Goal: Transaction & Acquisition: Book appointment/travel/reservation

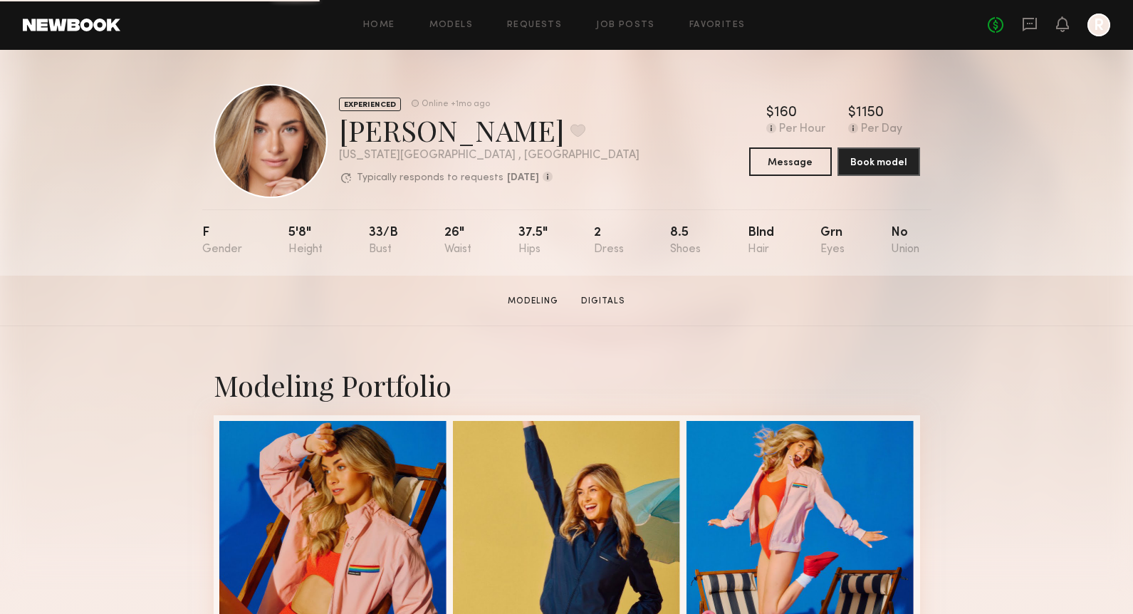
click at [44, 28] on link at bounding box center [72, 25] width 98 height 13
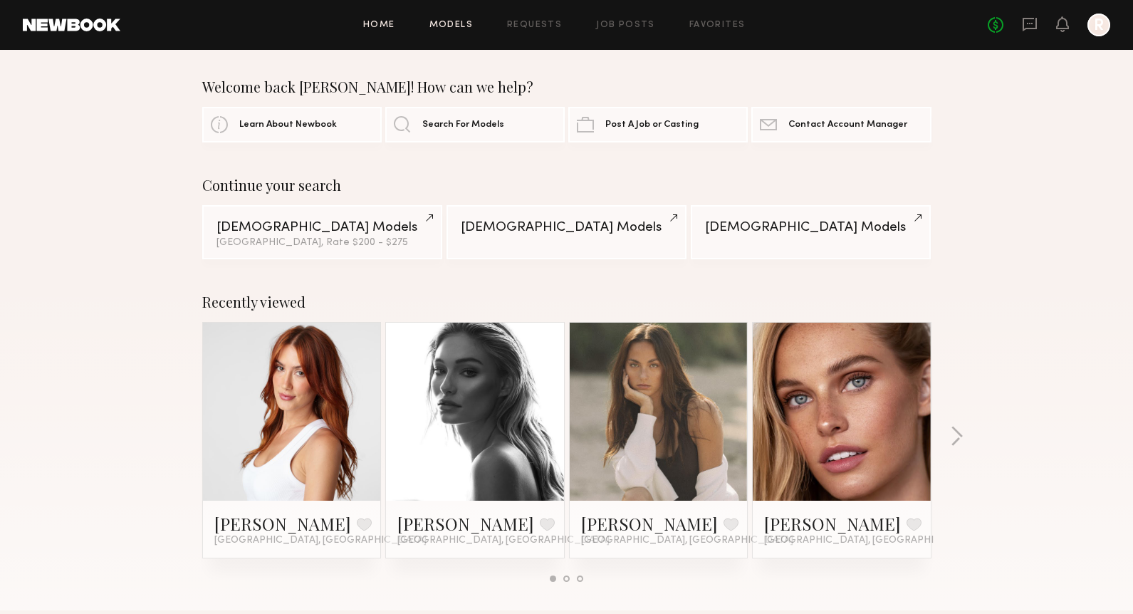
click at [453, 24] on link "Models" at bounding box center [451, 25] width 43 height 9
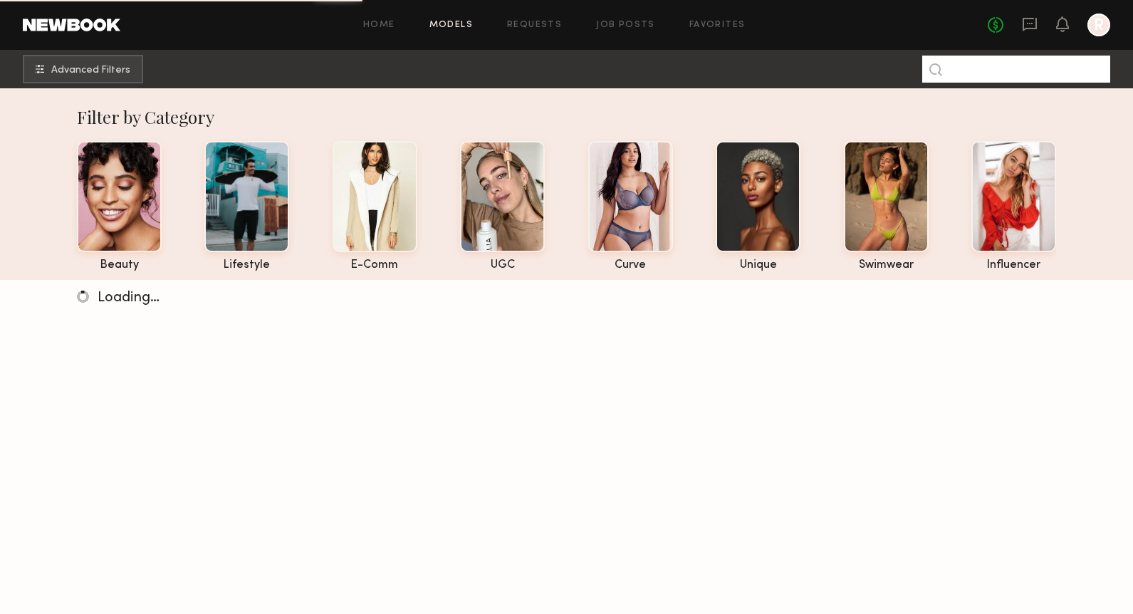
click at [970, 73] on input at bounding box center [1016, 69] width 188 height 27
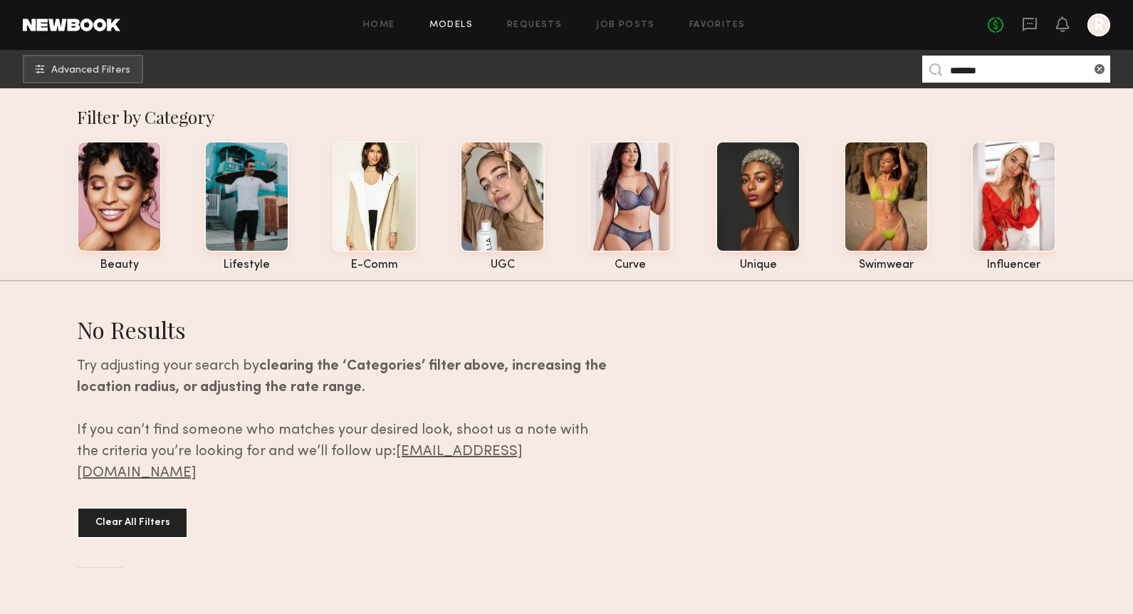
click at [988, 76] on input "*******" at bounding box center [1016, 69] width 188 height 27
type input "*****"
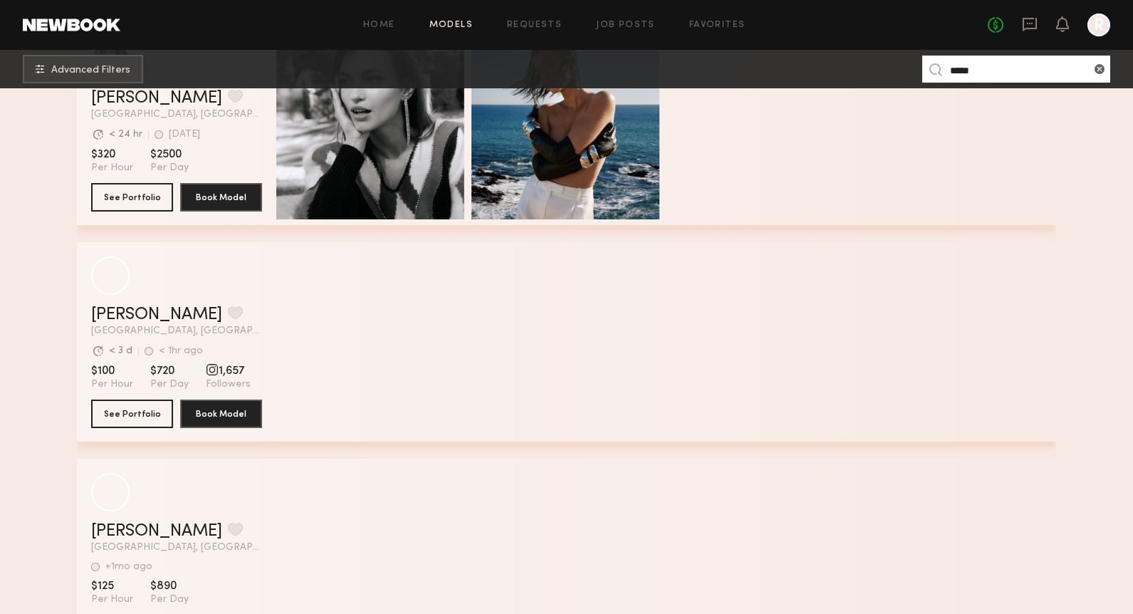
scroll to position [334, 0]
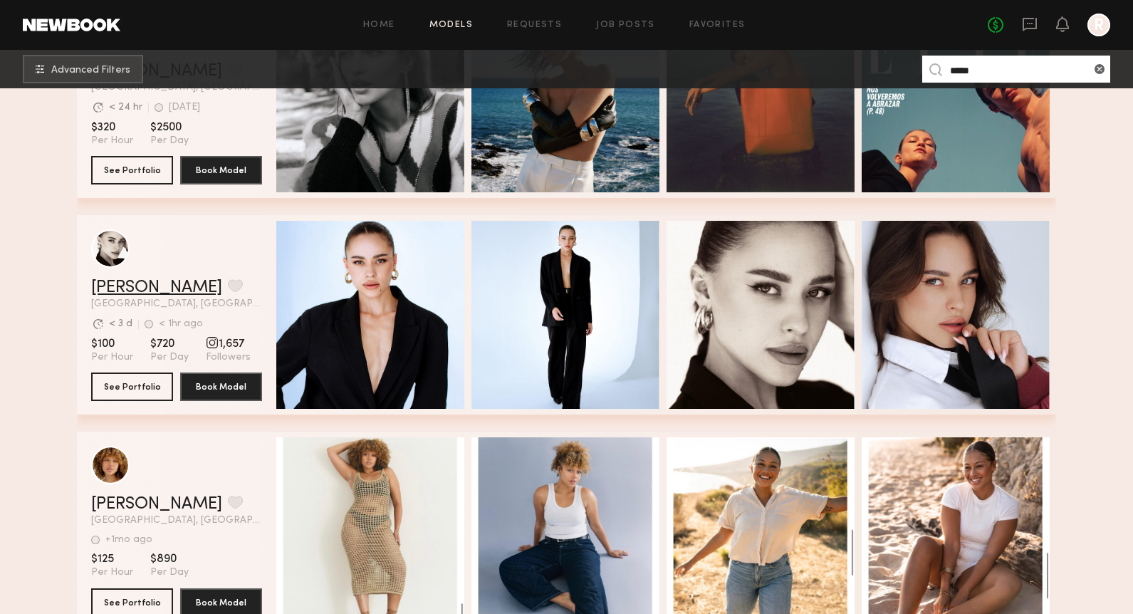
click at [146, 290] on link "Elena O." at bounding box center [156, 287] width 131 height 17
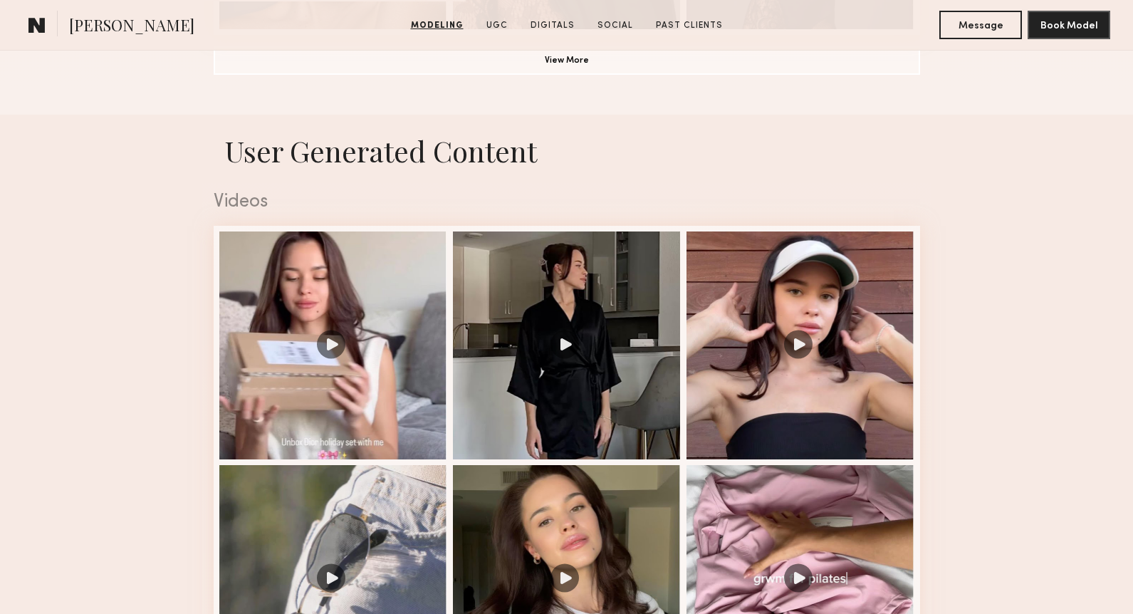
scroll to position [1440, 0]
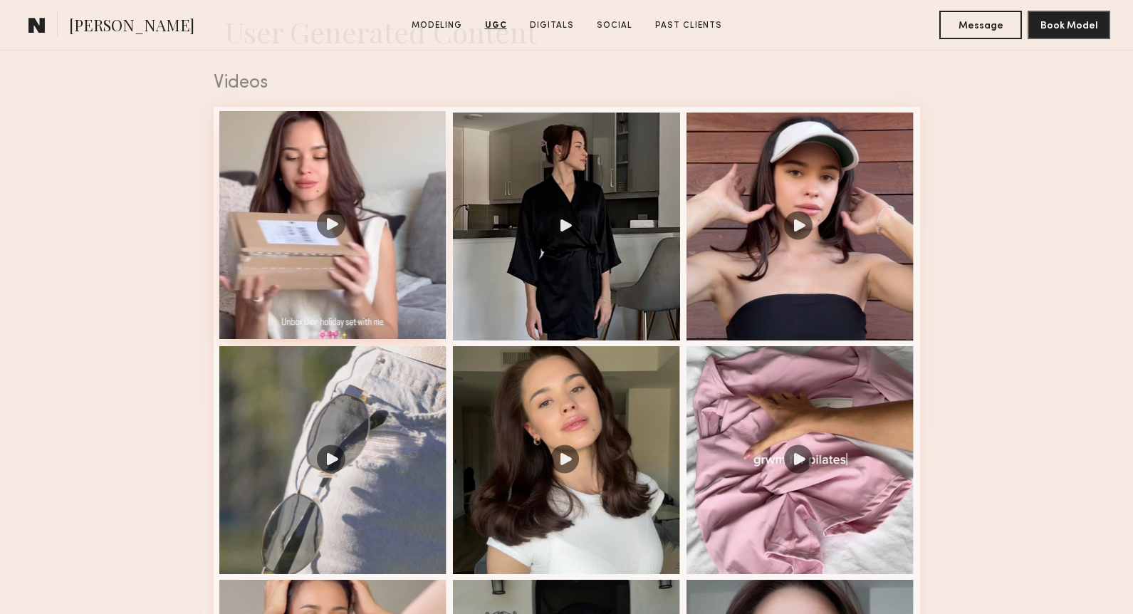
click at [403, 271] on div at bounding box center [333, 225] width 228 height 228
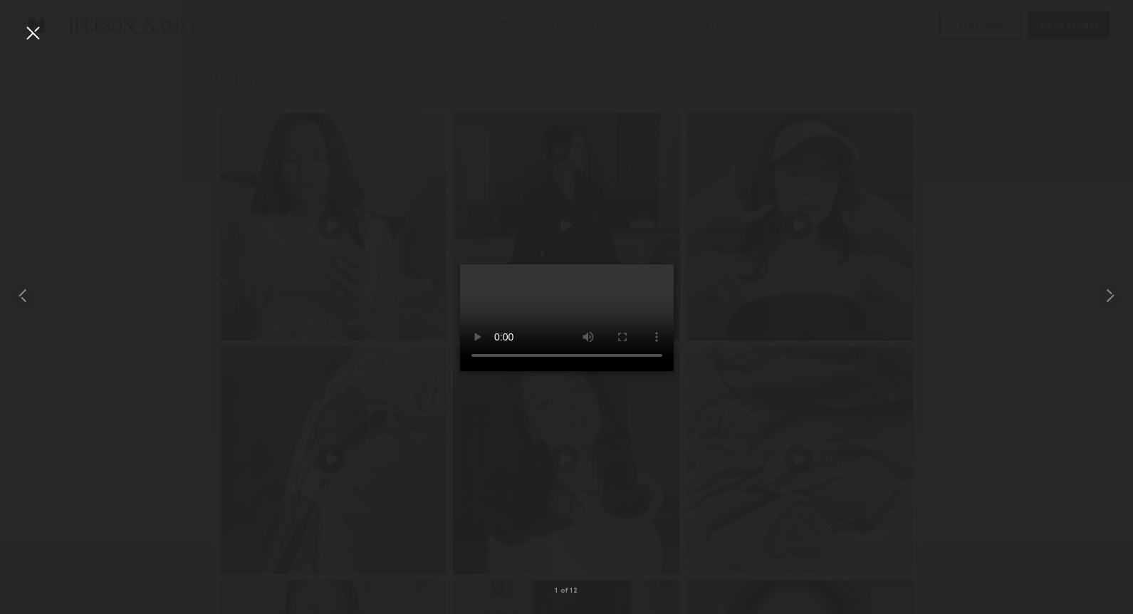
click at [25, 31] on div at bounding box center [32, 32] width 23 height 23
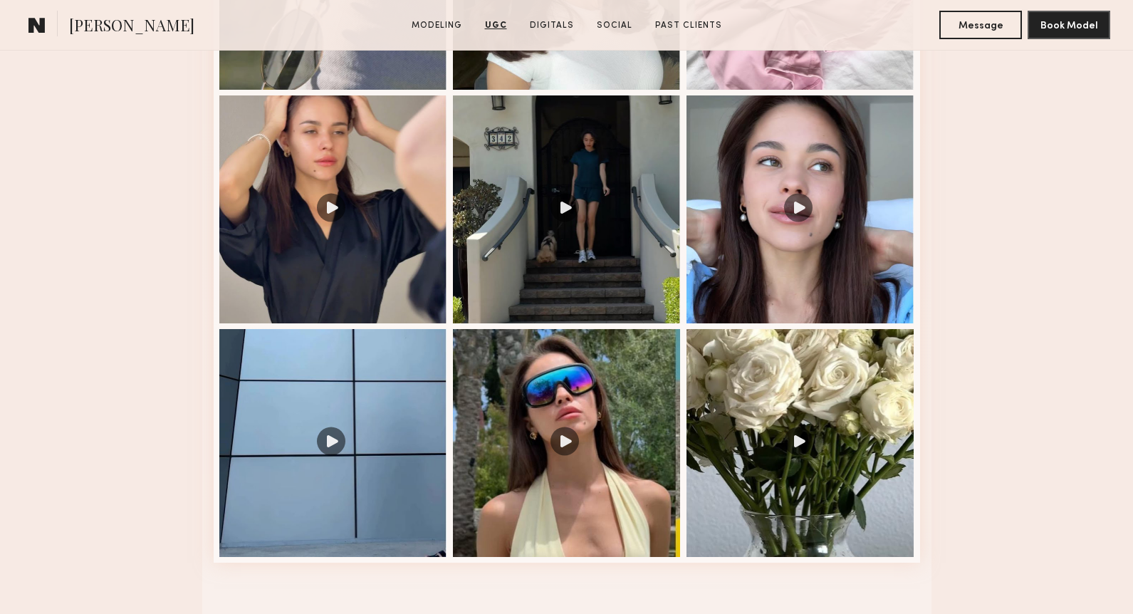
scroll to position [1991, 0]
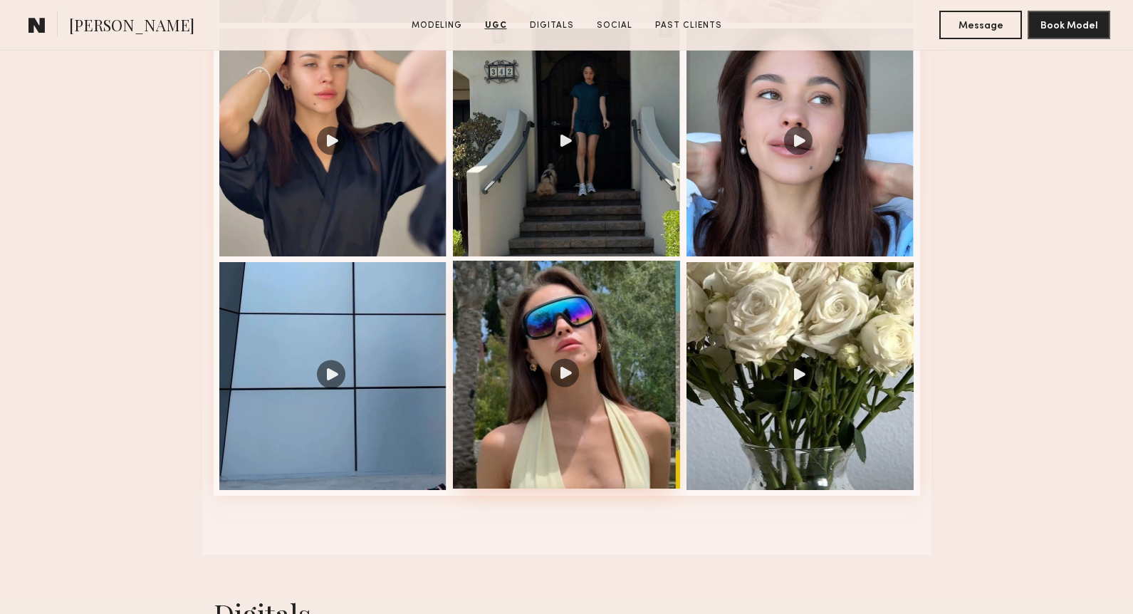
click at [661, 344] on div at bounding box center [567, 375] width 228 height 228
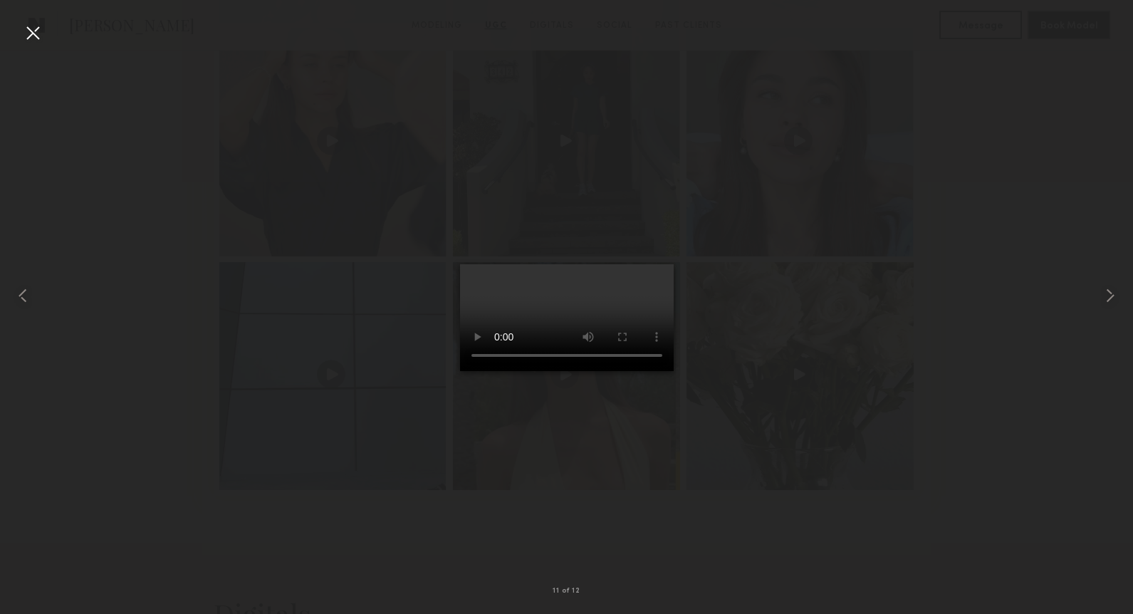
click at [30, 27] on div at bounding box center [32, 32] width 23 height 23
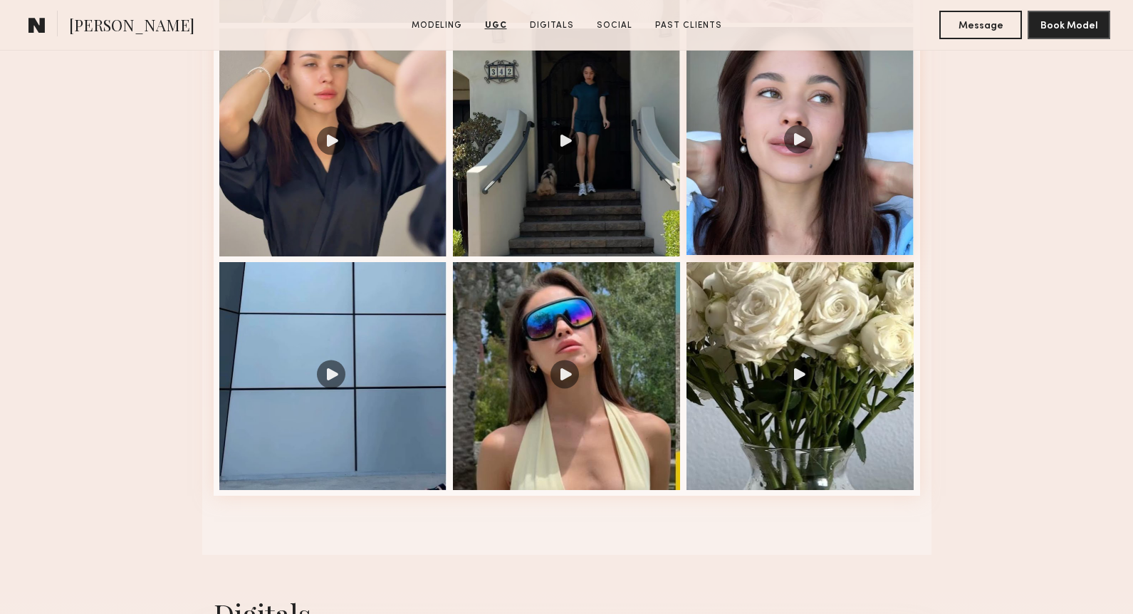
click at [882, 188] on div at bounding box center [801, 141] width 228 height 228
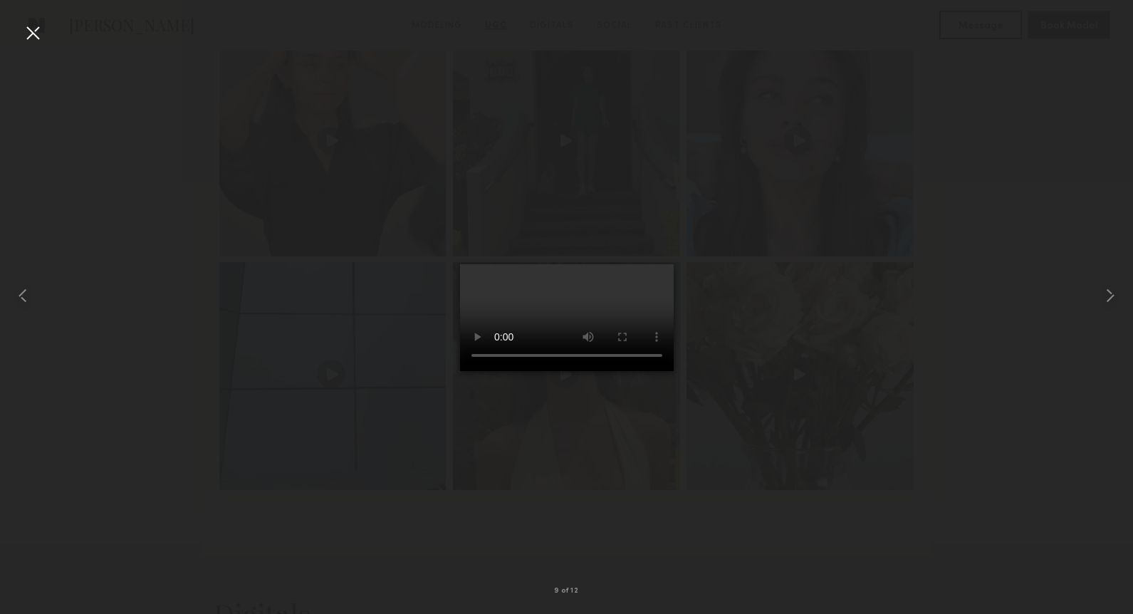
click at [26, 33] on div at bounding box center [32, 32] width 23 height 23
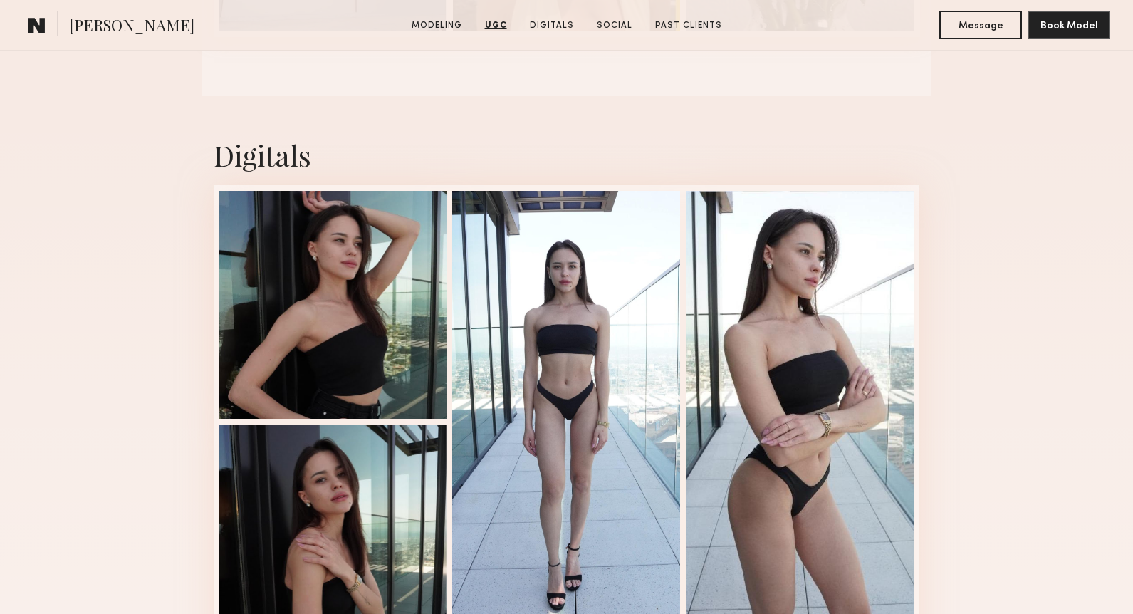
scroll to position [2568, 0]
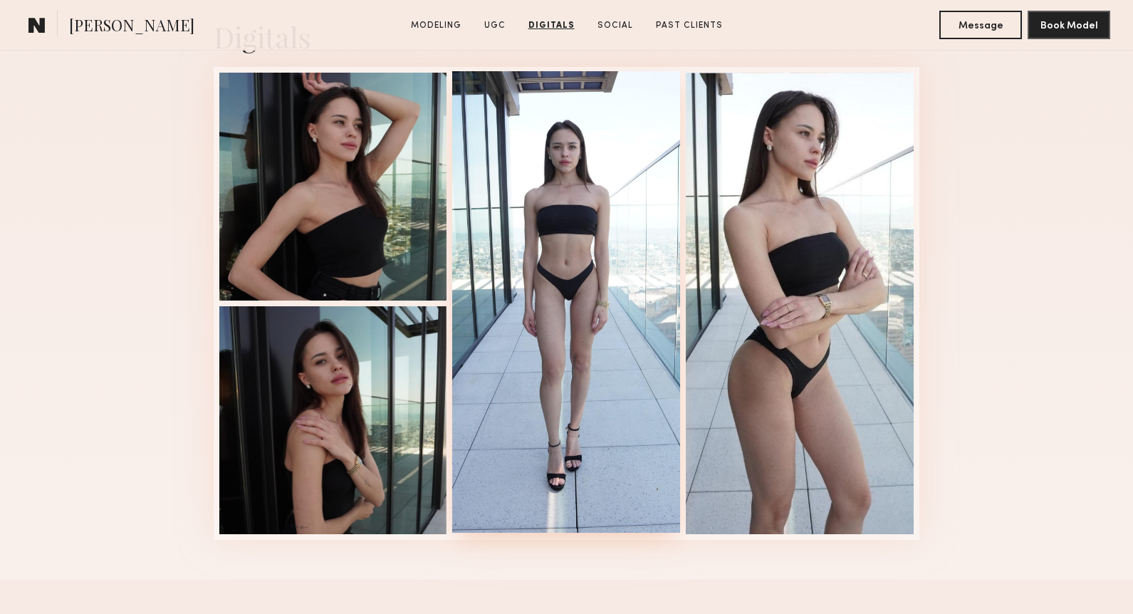
click at [615, 416] on div at bounding box center [566, 302] width 228 height 462
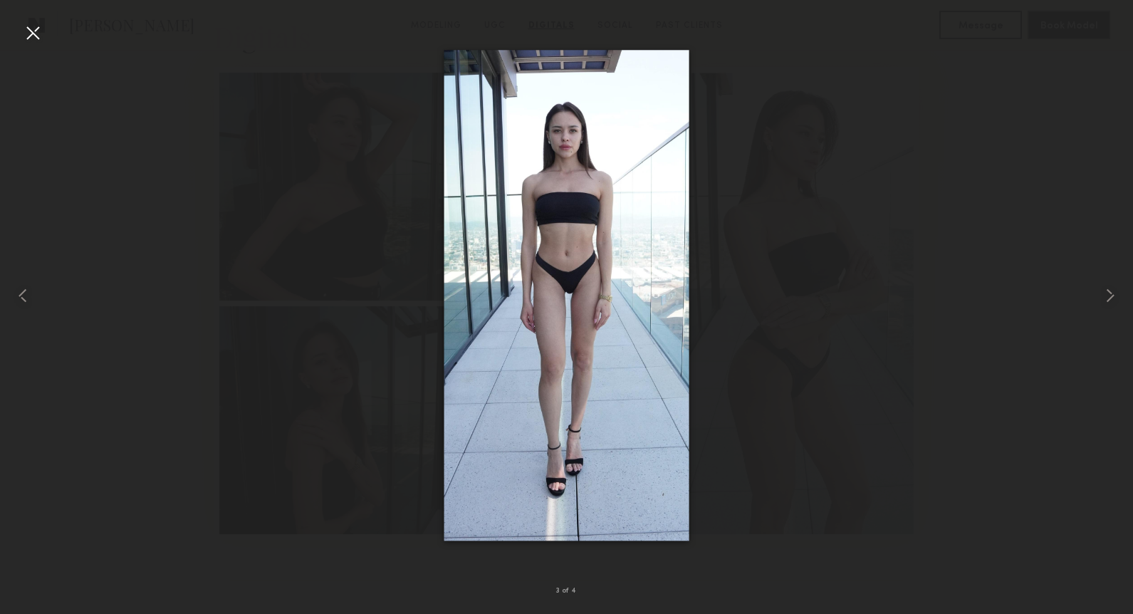
click at [28, 28] on div at bounding box center [32, 32] width 23 height 23
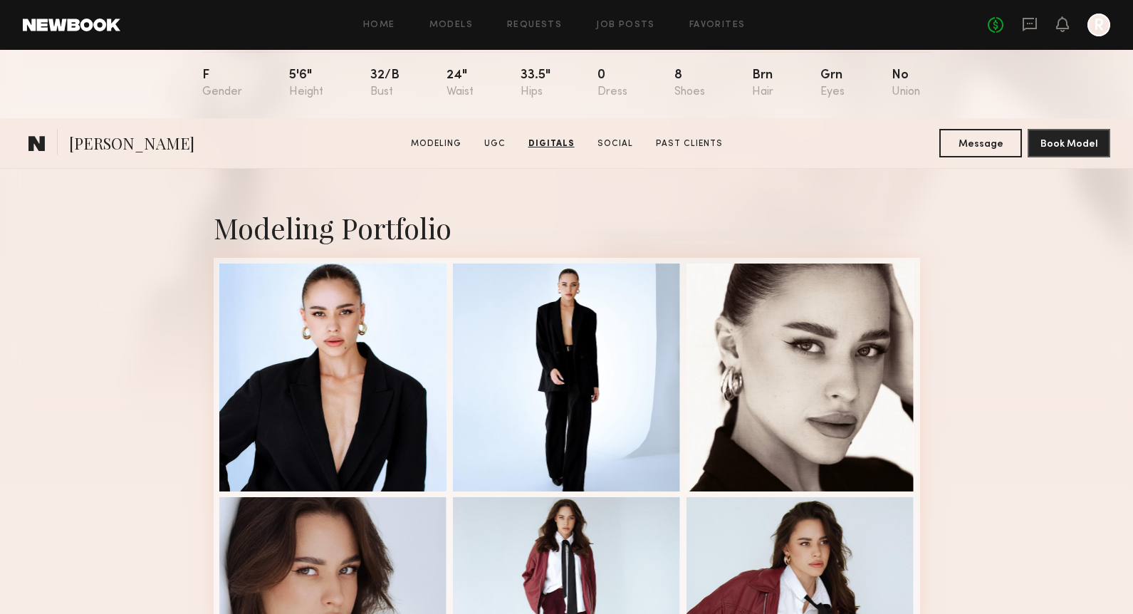
scroll to position [0, 0]
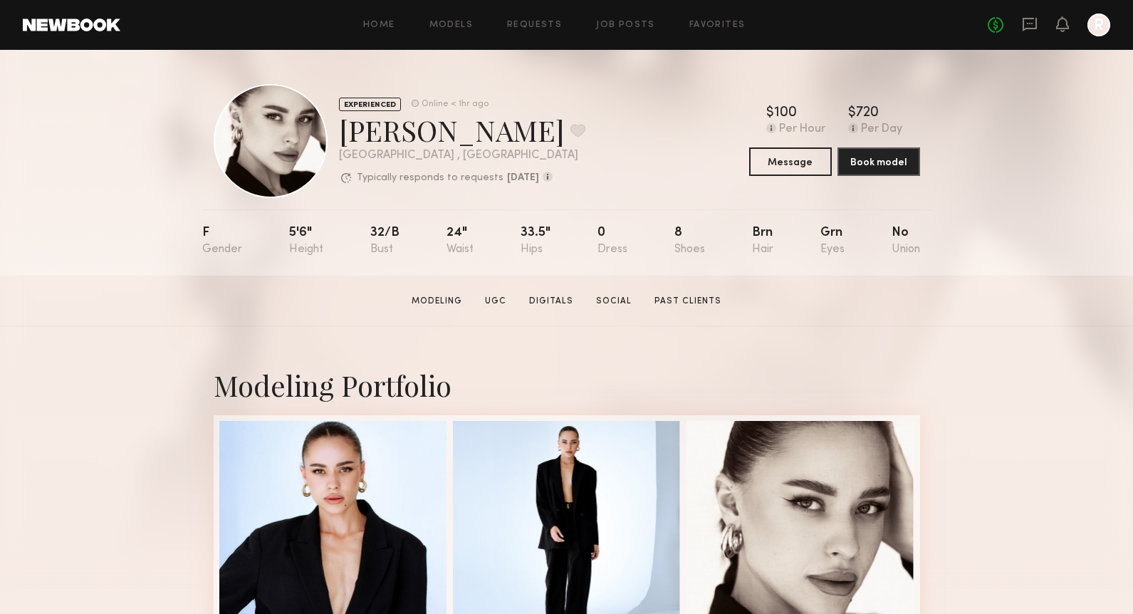
click at [78, 19] on link at bounding box center [72, 25] width 98 height 13
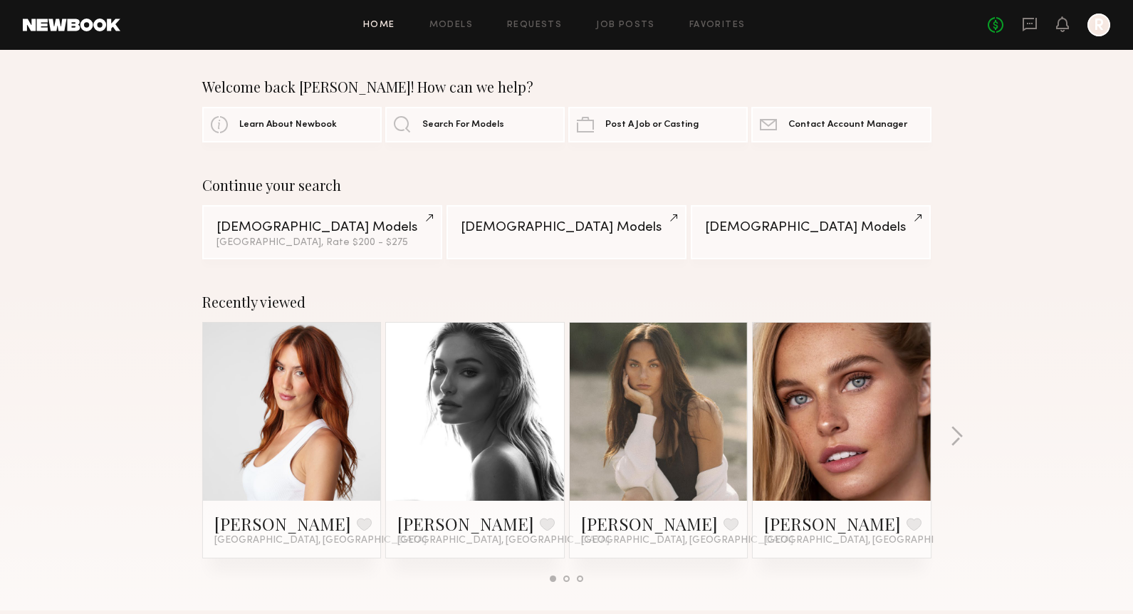
click at [321, 421] on link at bounding box center [292, 412] width 87 height 178
click at [681, 449] on link at bounding box center [658, 412] width 87 height 178
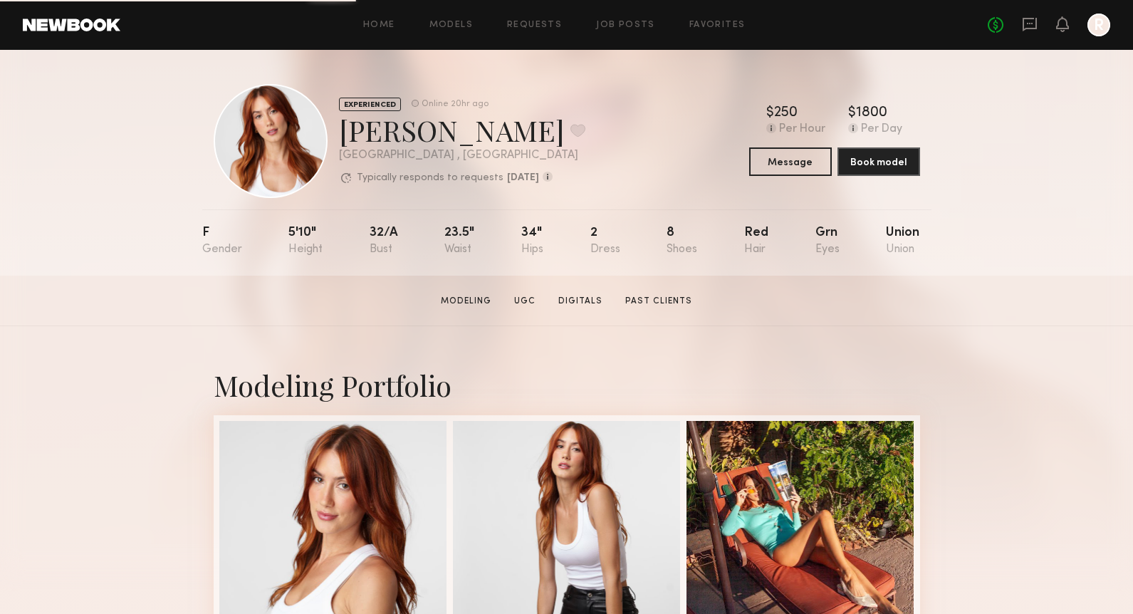
click at [55, 21] on link at bounding box center [72, 25] width 98 height 13
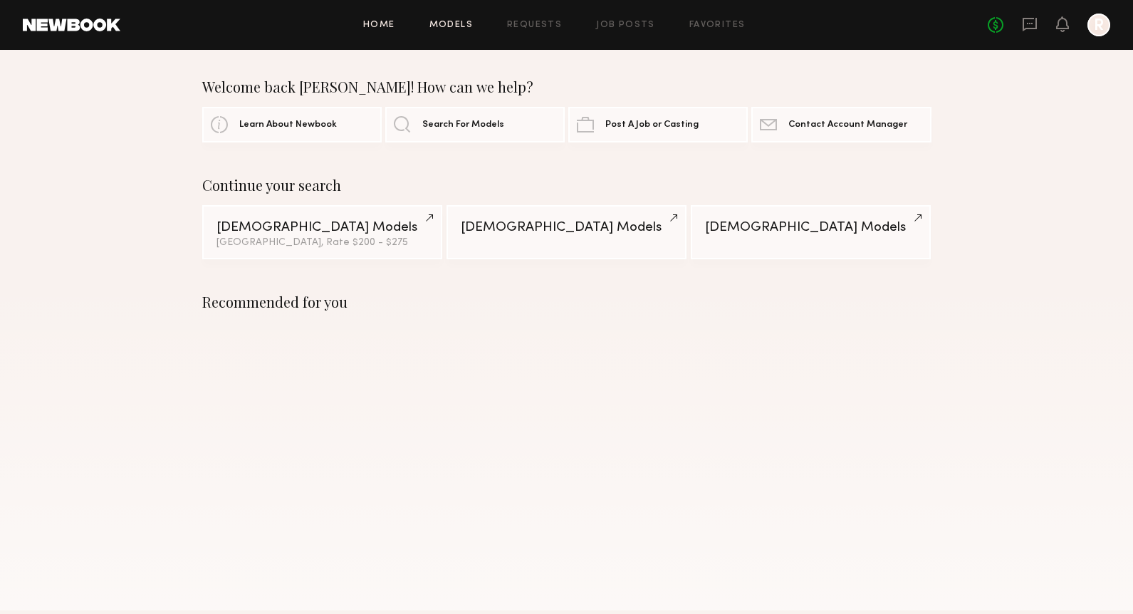
click at [458, 24] on link "Models" at bounding box center [451, 25] width 43 height 9
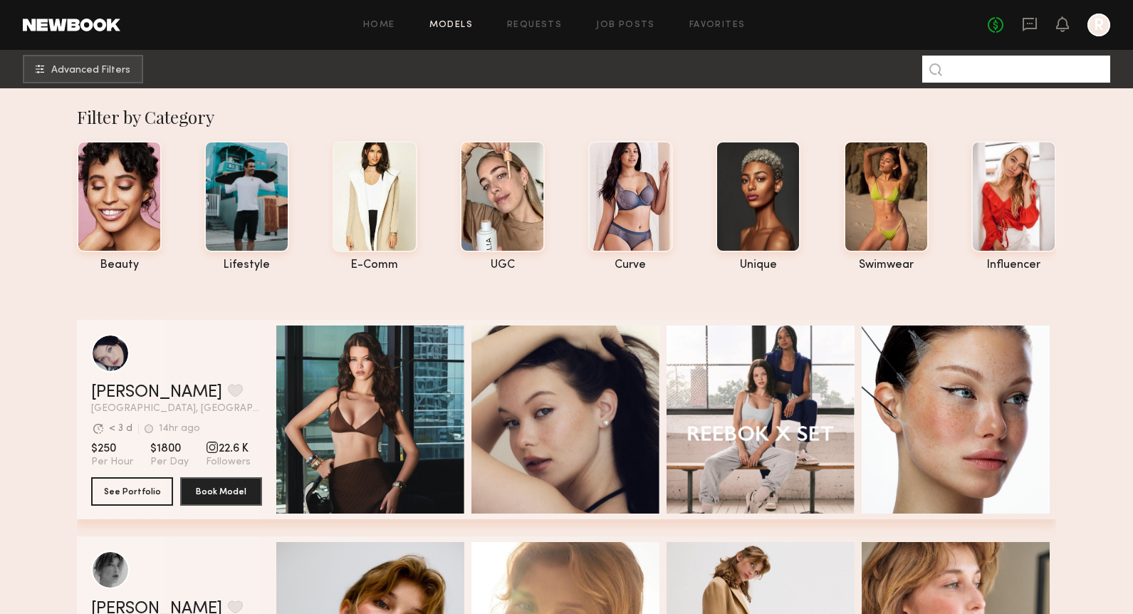
click at [954, 66] on input at bounding box center [1016, 69] width 188 height 27
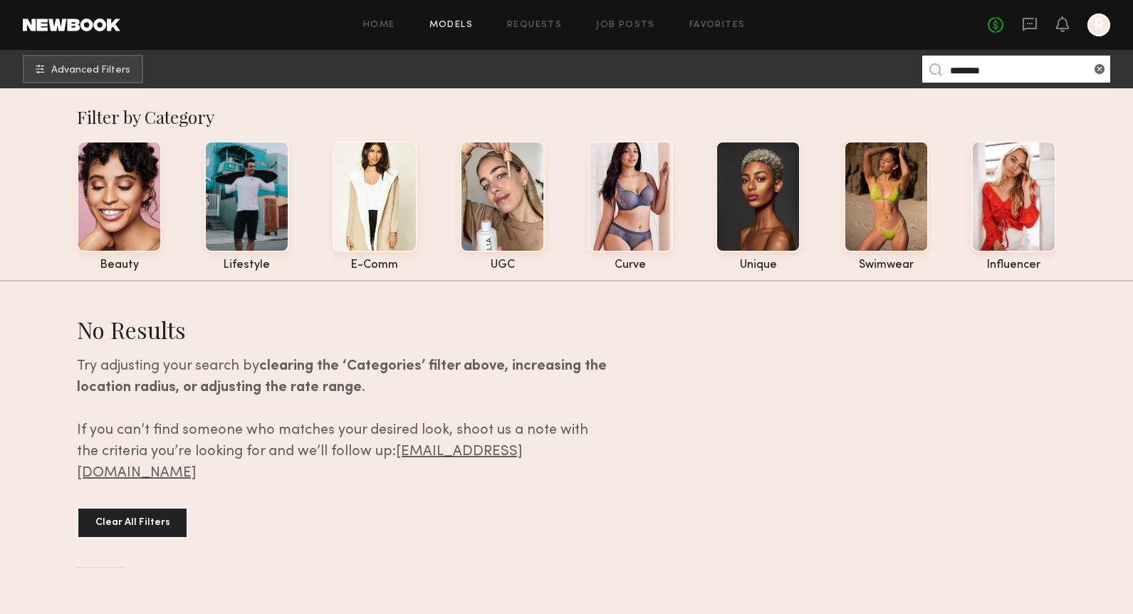
type input "********"
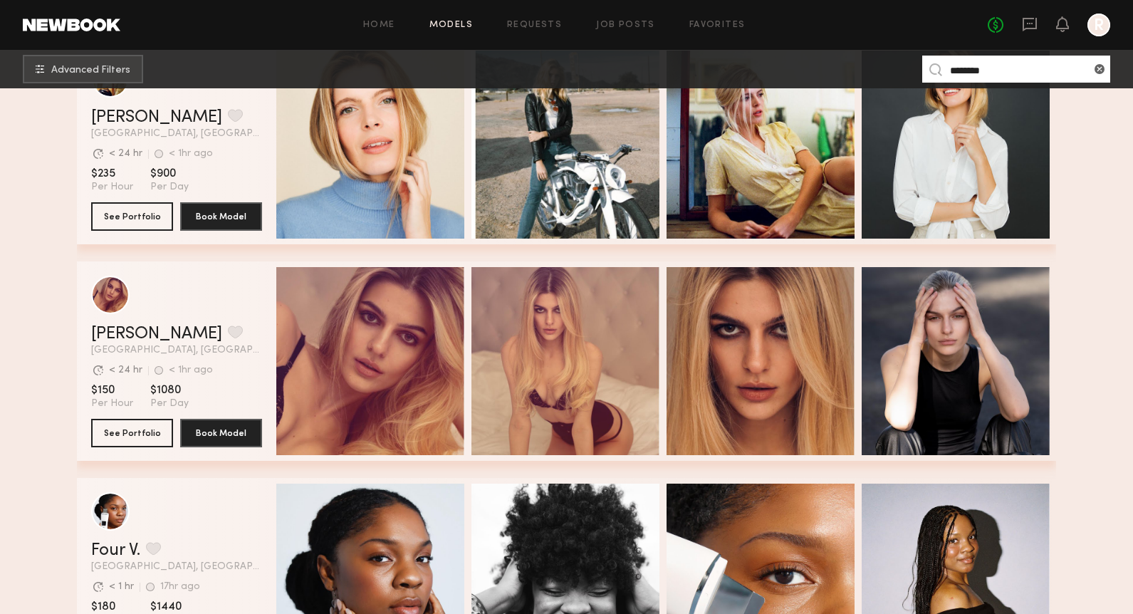
scroll to position [340, 0]
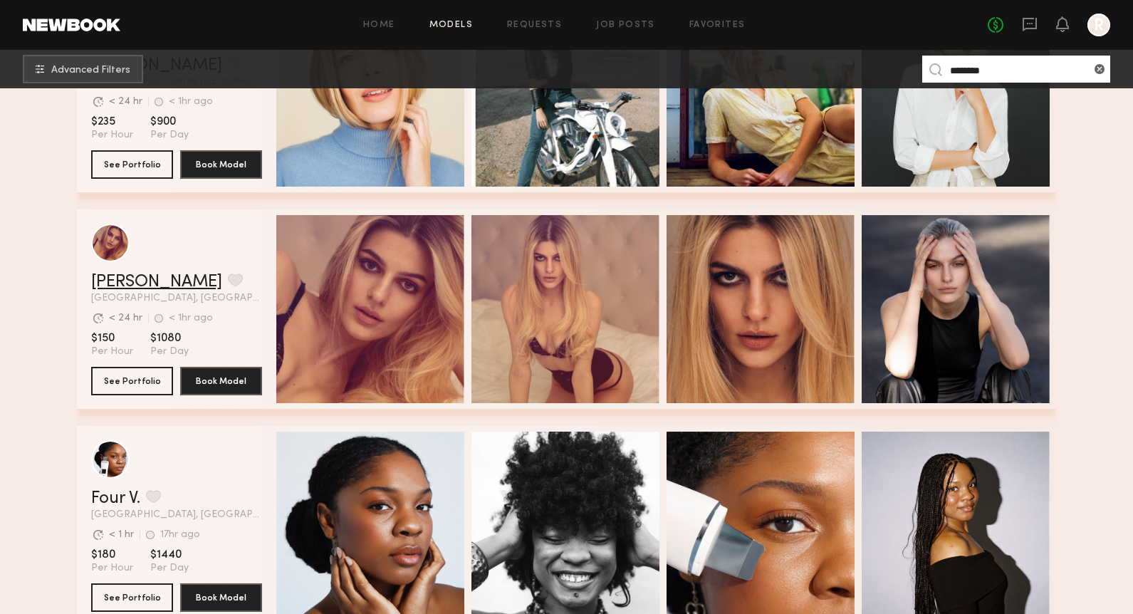
click at [133, 283] on link "Victoria H." at bounding box center [156, 282] width 131 height 17
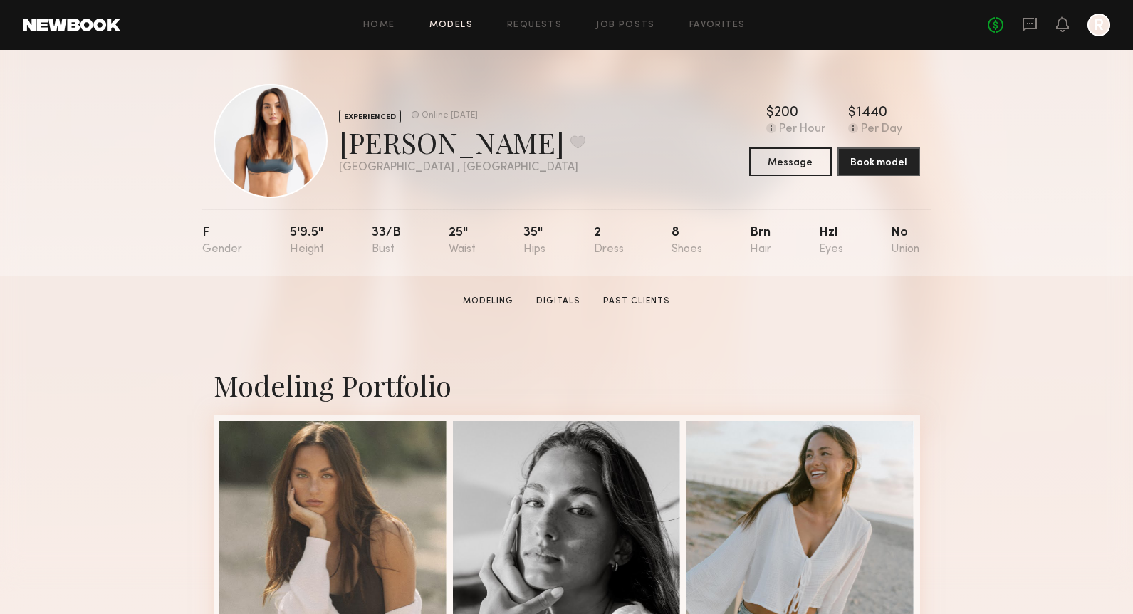
click at [462, 23] on link "Models" at bounding box center [451, 25] width 43 height 9
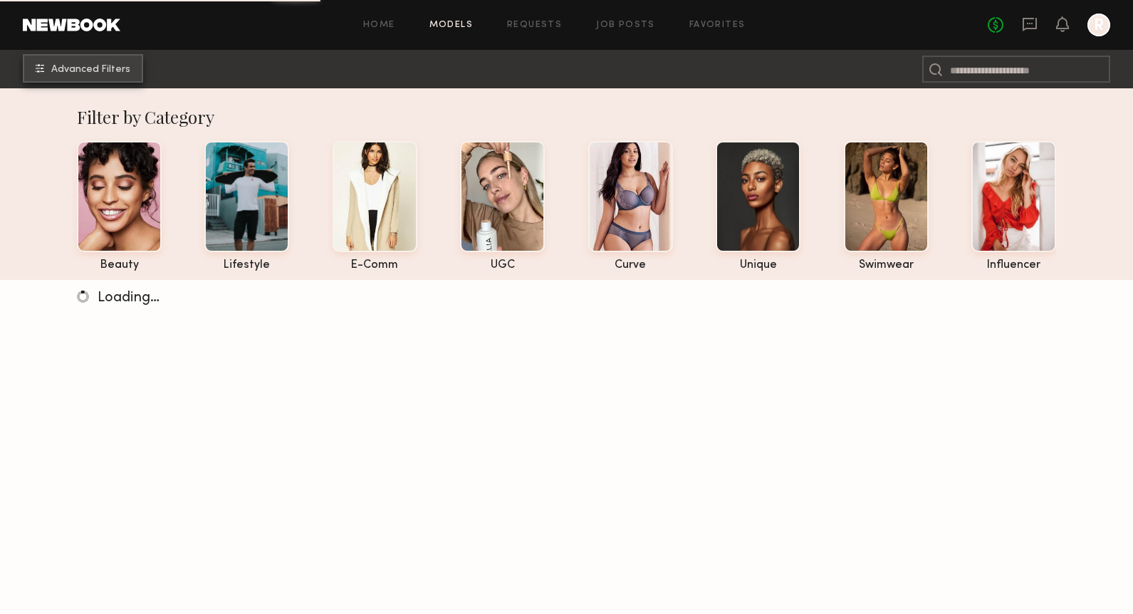
click at [88, 69] on span "Advanced Filters" at bounding box center [90, 70] width 79 height 10
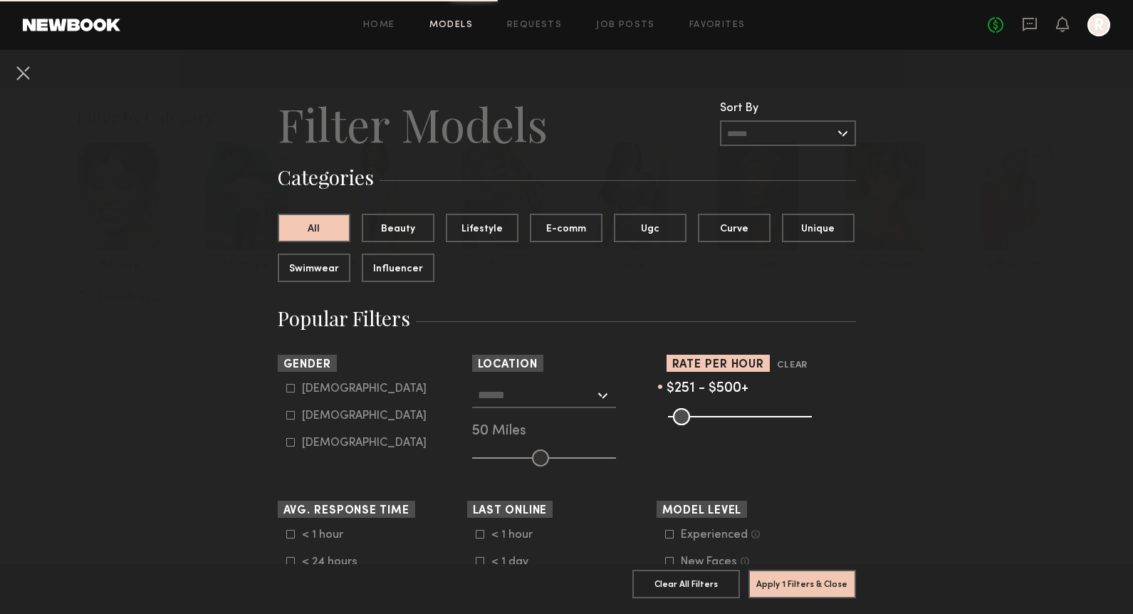
drag, startPoint x: 679, startPoint y: 412, endPoint x: 736, endPoint y: 413, distance: 57.0
click at [736, 413] on input "range" at bounding box center [740, 416] width 144 height 17
type input "***"
click at [735, 412] on input "range" at bounding box center [740, 416] width 144 height 17
click at [312, 412] on div "Female" at bounding box center [364, 416] width 125 height 9
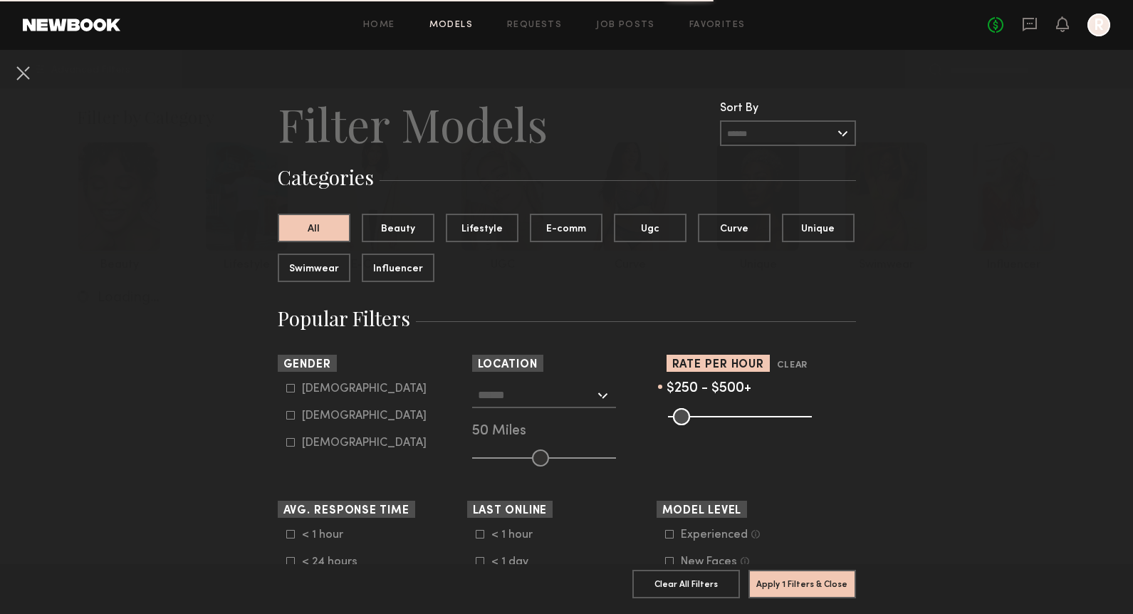
type input "**"
click at [555, 398] on input "text" at bounding box center [536, 394] width 117 height 24
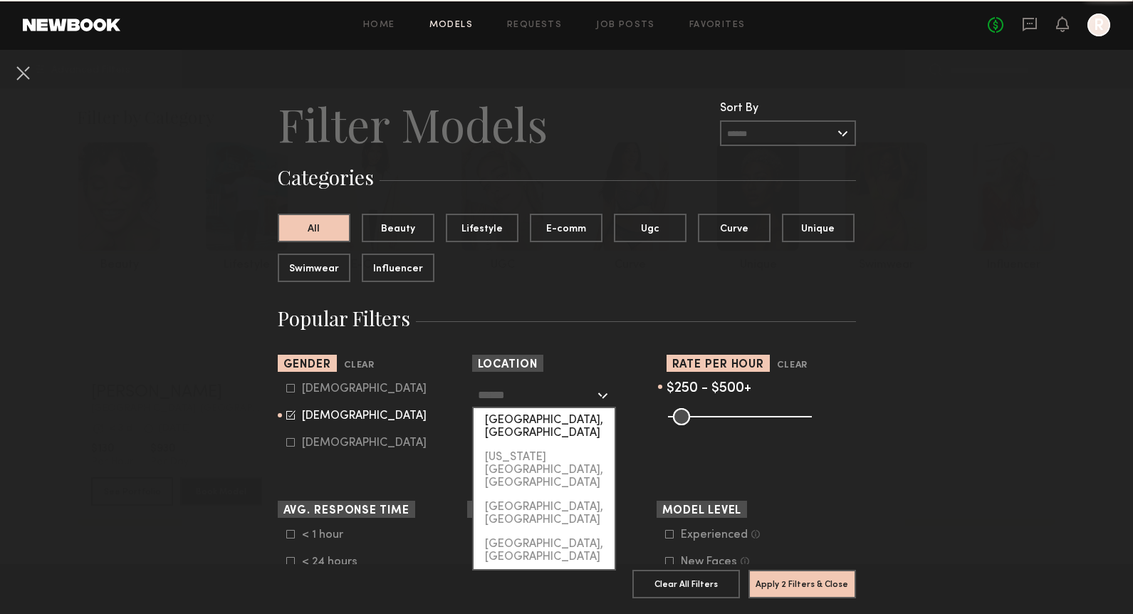
click at [541, 419] on div "Los Angeles, CA" at bounding box center [544, 426] width 141 height 37
type input "**********"
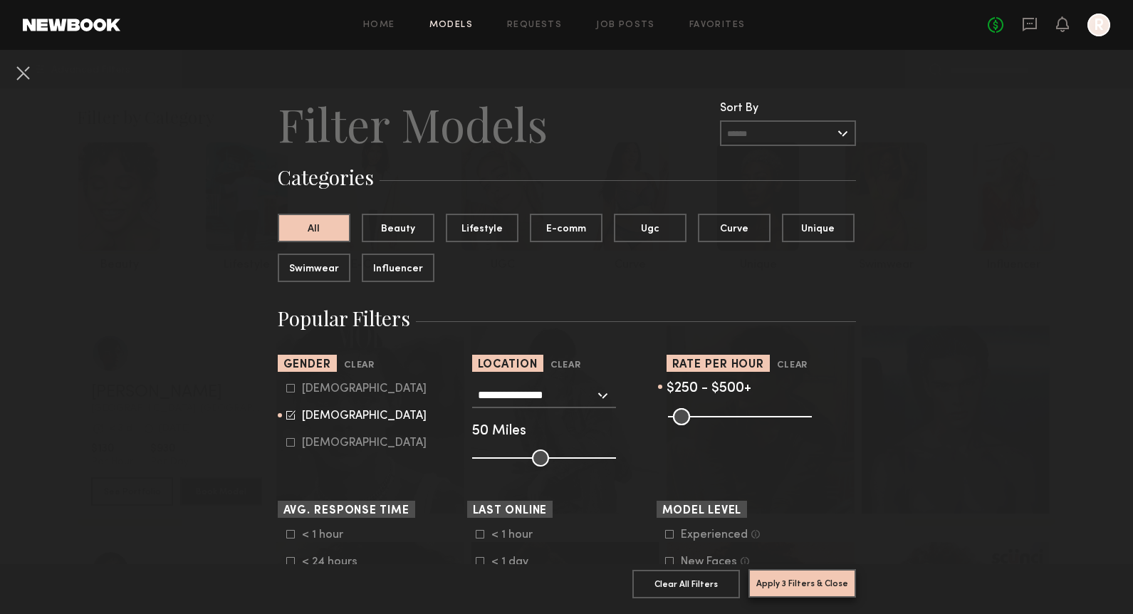
click at [798, 588] on button "Apply 3 Filters & Close" at bounding box center [803, 583] width 108 height 28
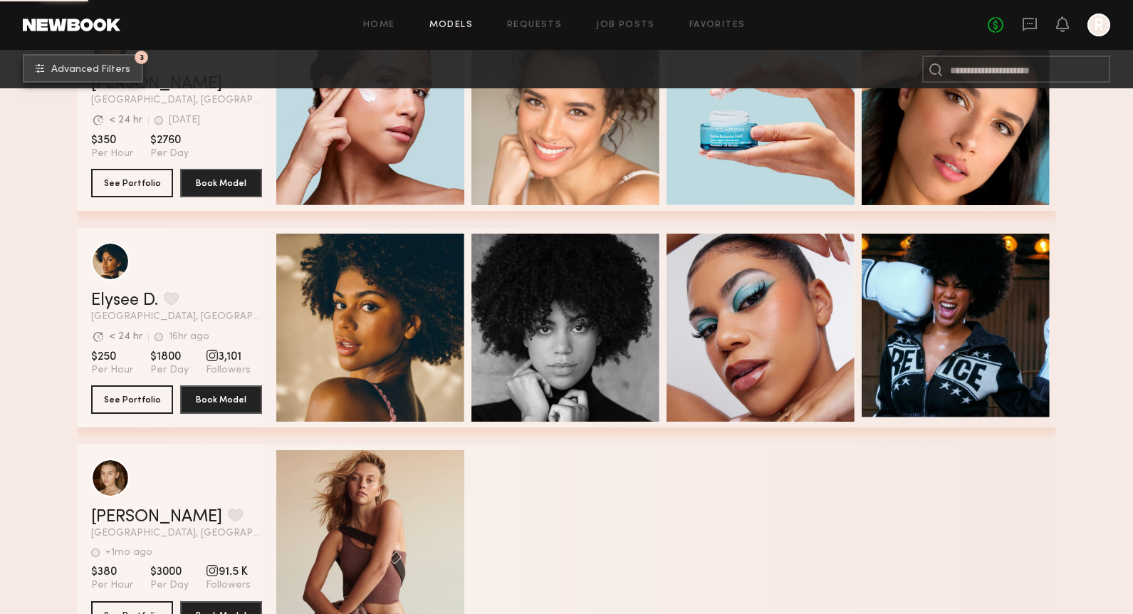
scroll to position [2208, 0]
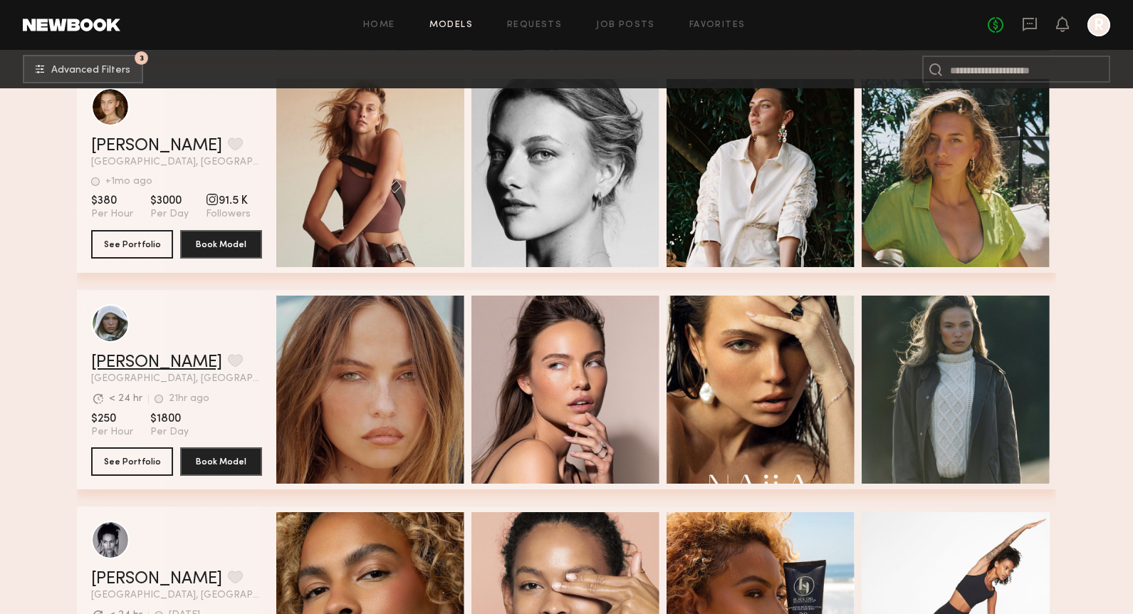
click at [143, 358] on link "Mallory P." at bounding box center [156, 362] width 131 height 17
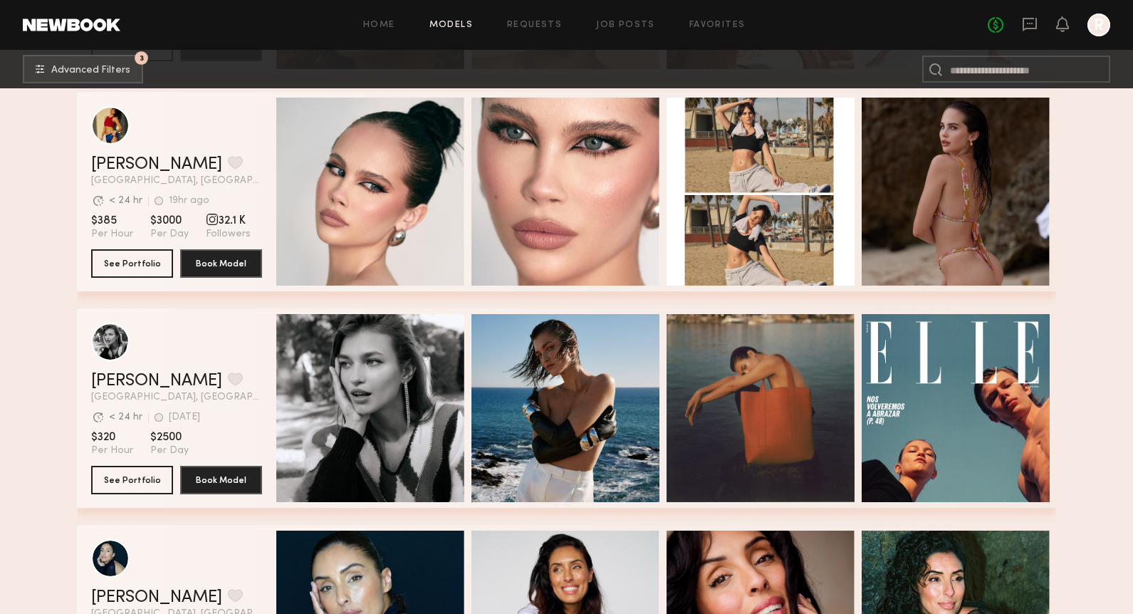
scroll to position [2860, 0]
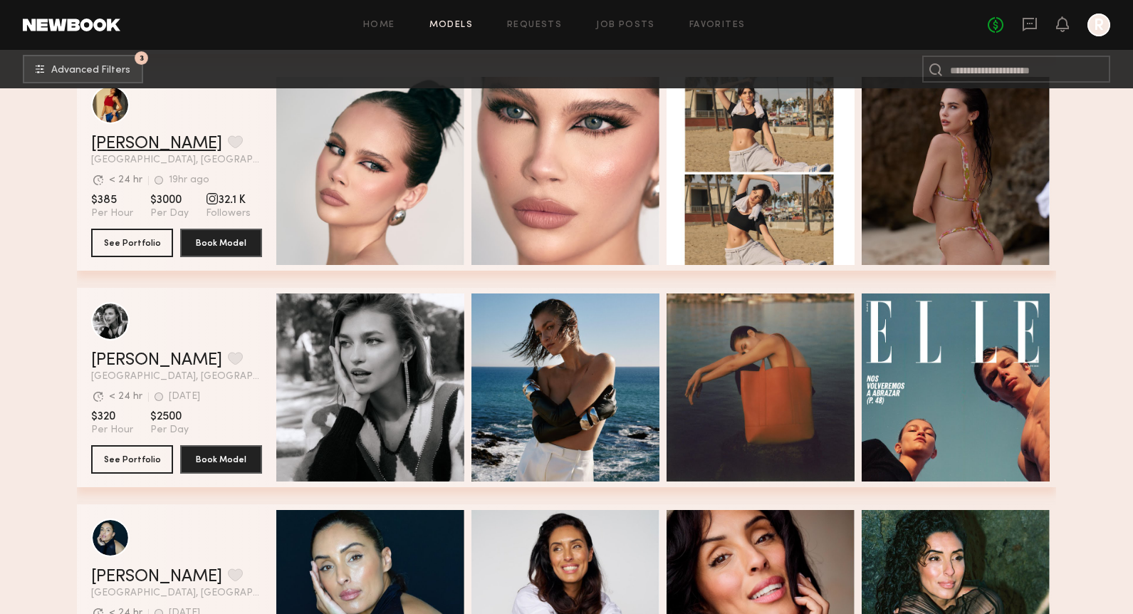
click at [123, 141] on link "Kirra W." at bounding box center [156, 143] width 131 height 17
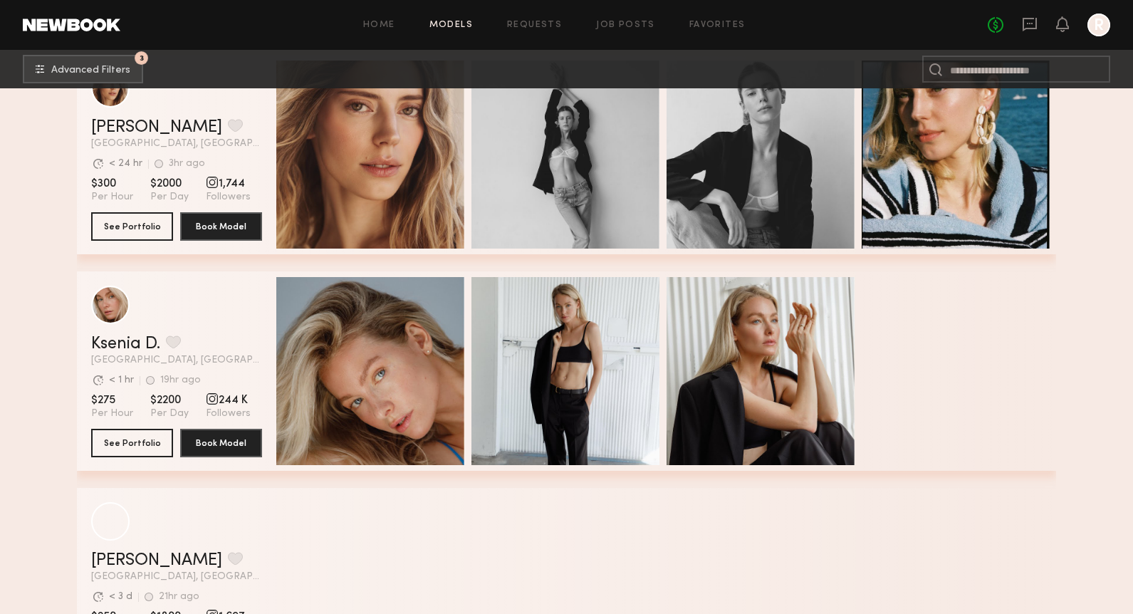
scroll to position [5621, 0]
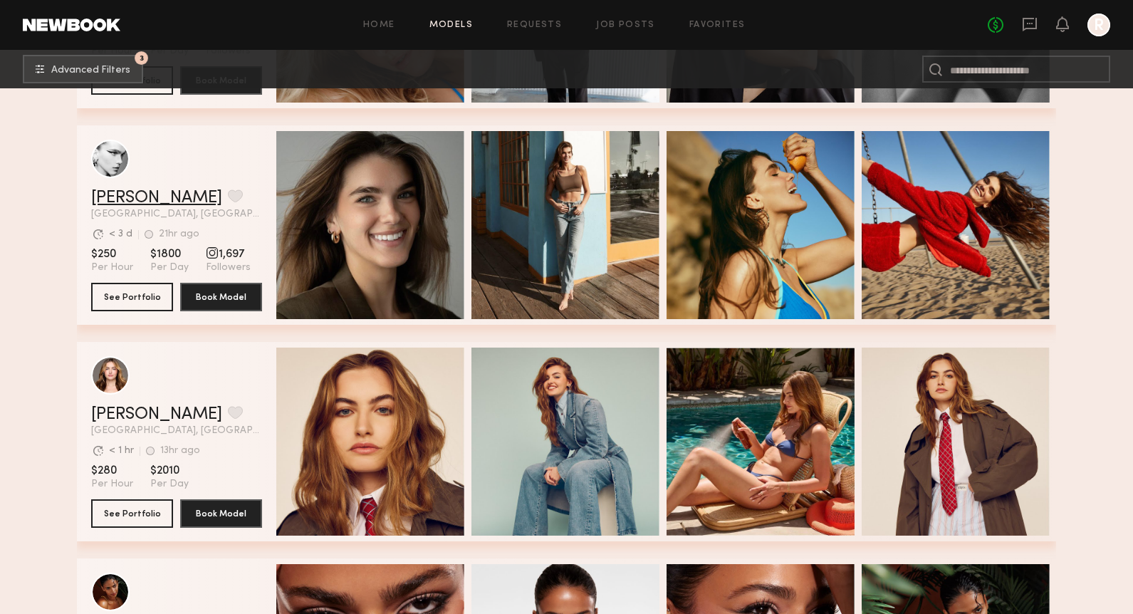
click at [135, 198] on link "Summerlyn C." at bounding box center [156, 197] width 131 height 17
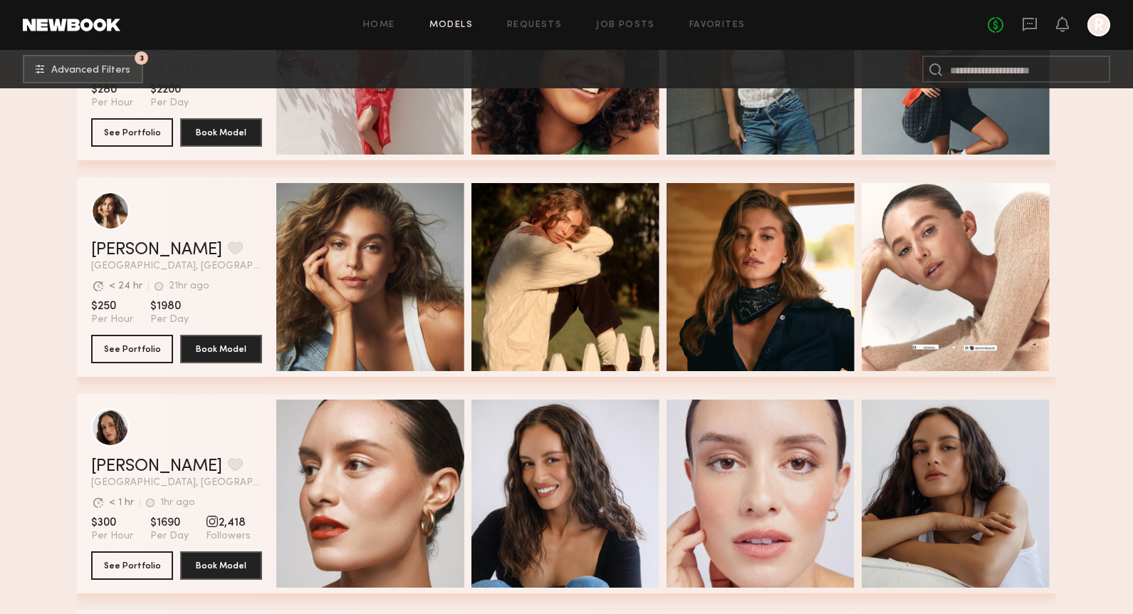
scroll to position [7952, 0]
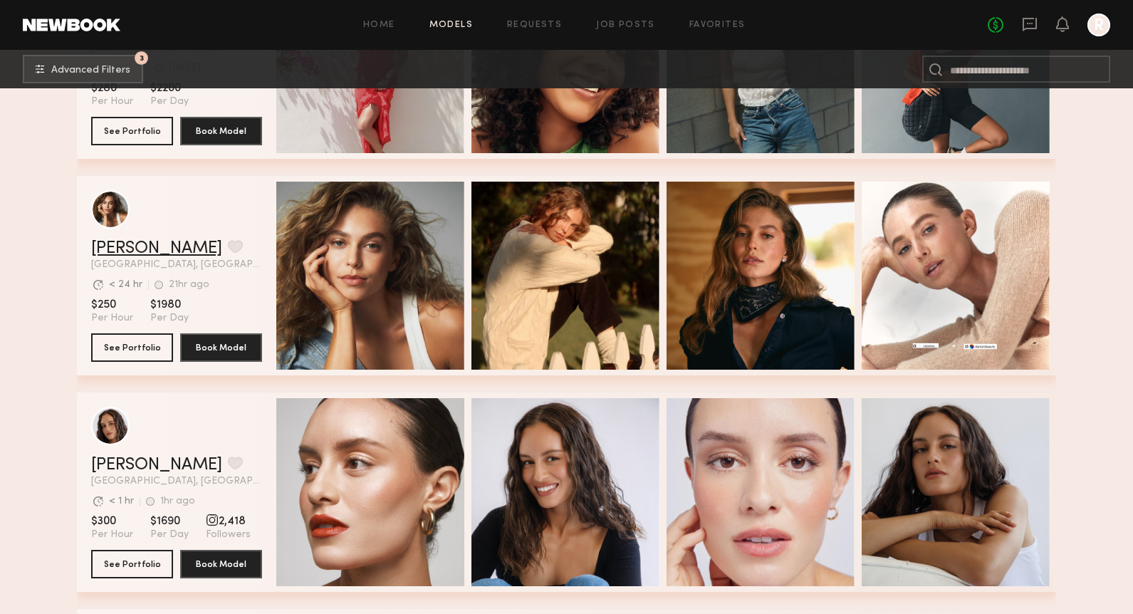
click at [145, 249] on link "Mariana P." at bounding box center [156, 248] width 131 height 17
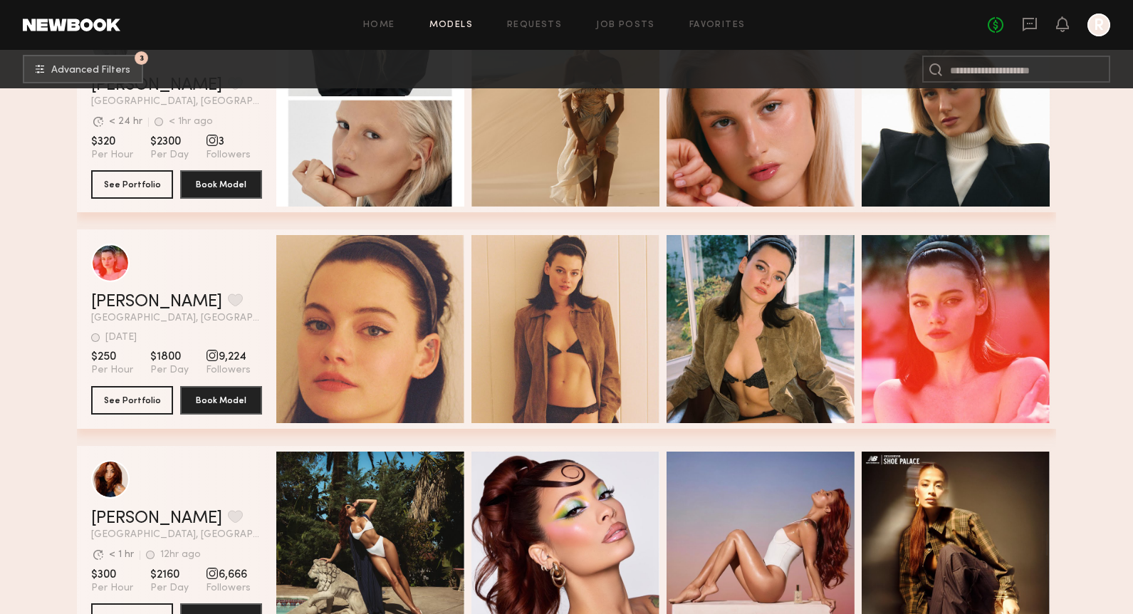
scroll to position [19380, 0]
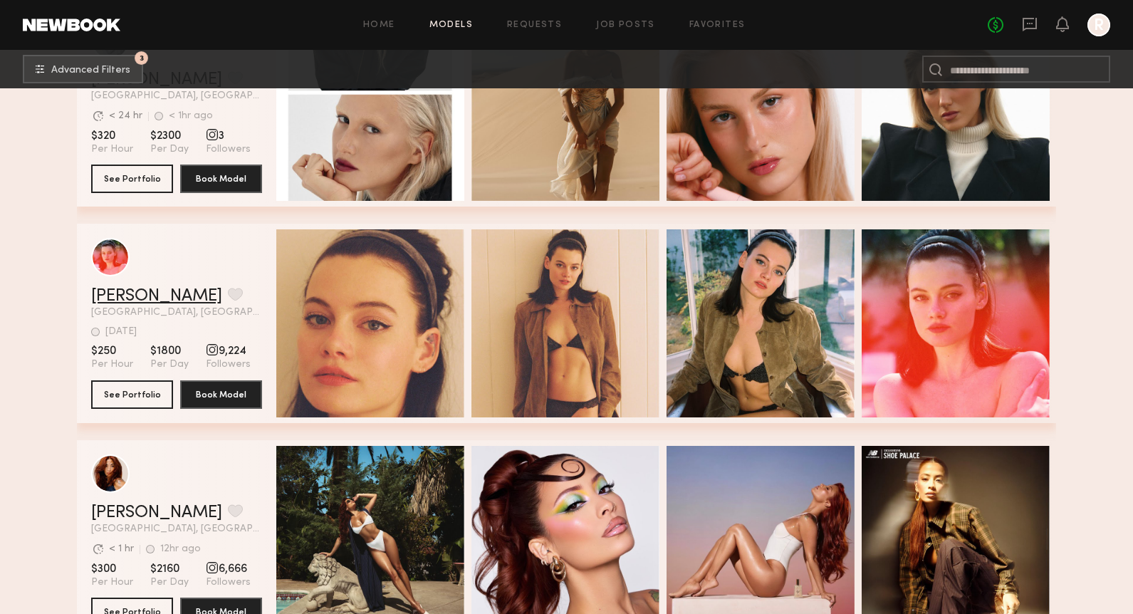
click at [141, 295] on link "Matilda P." at bounding box center [156, 296] width 131 height 17
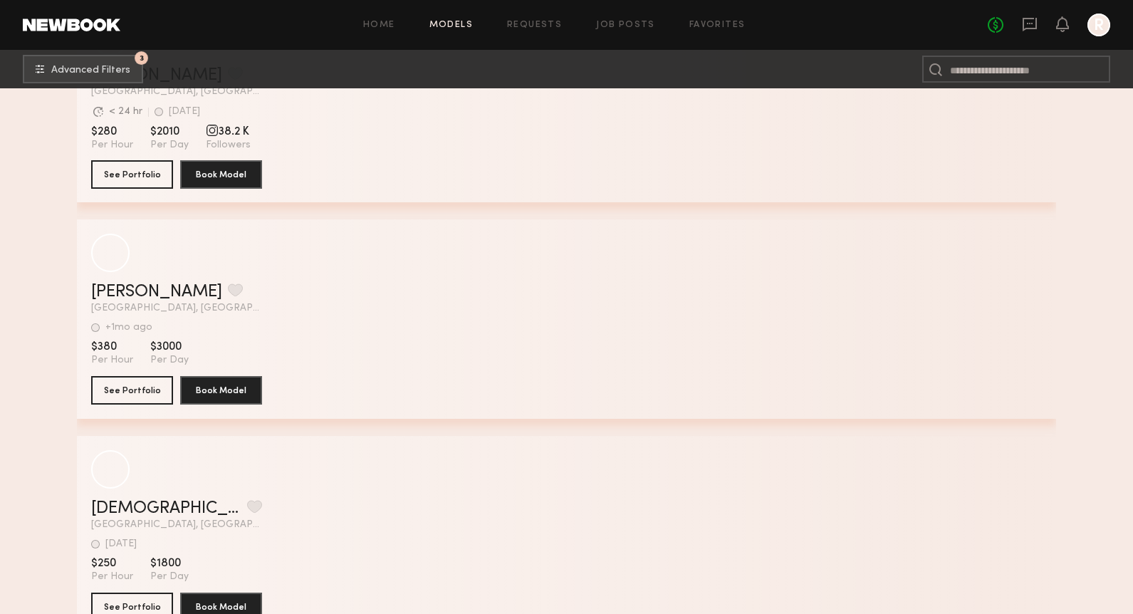
scroll to position [23129, 0]
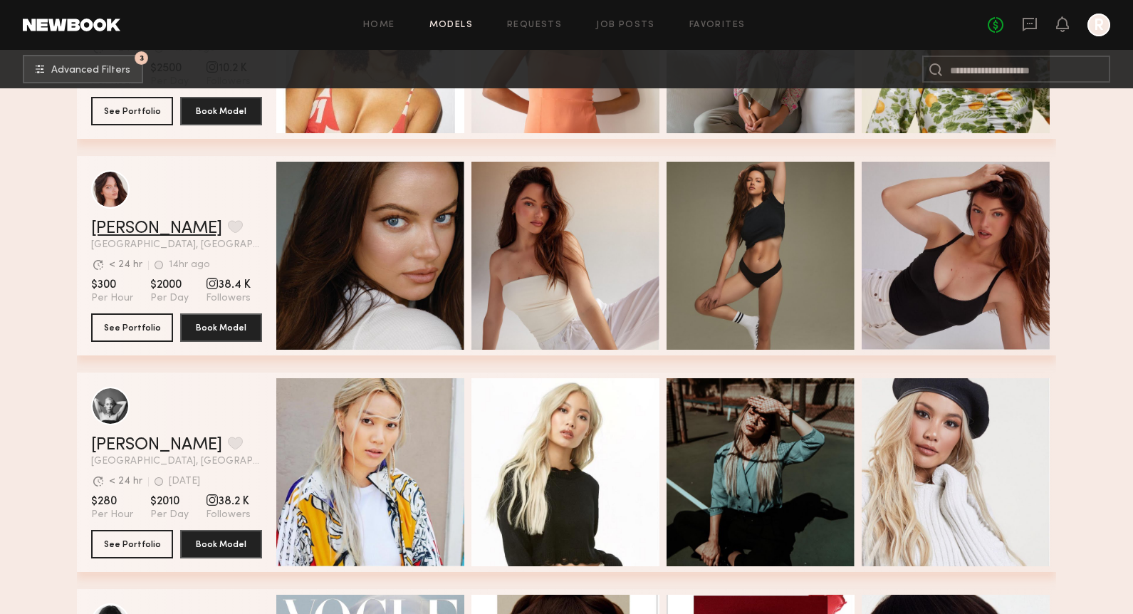
click at [141, 224] on link "Annie M." at bounding box center [156, 228] width 131 height 17
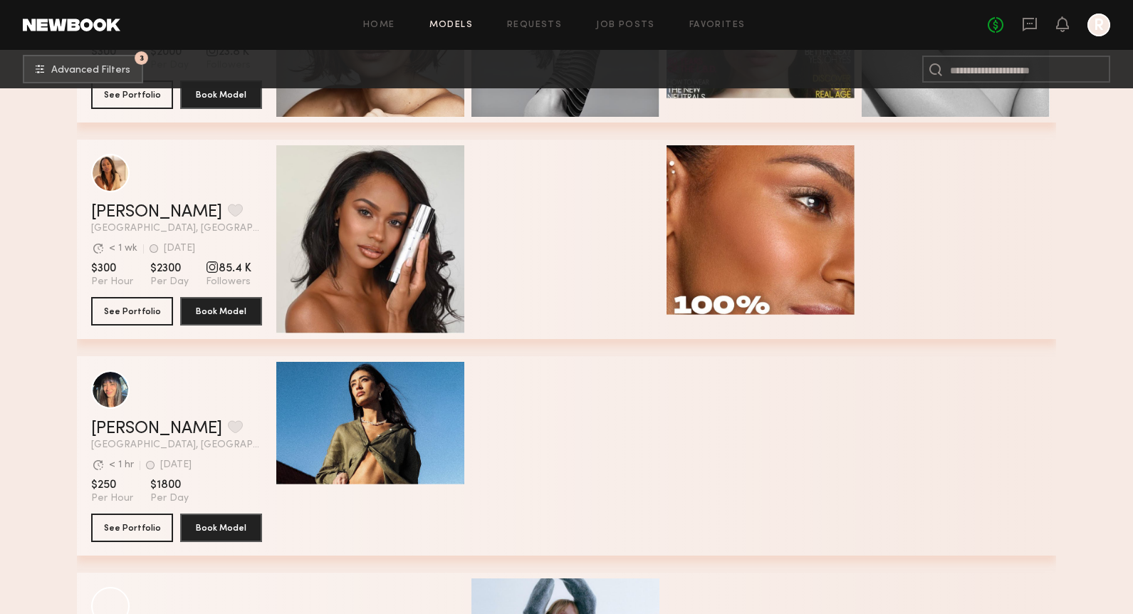
scroll to position [24039, 0]
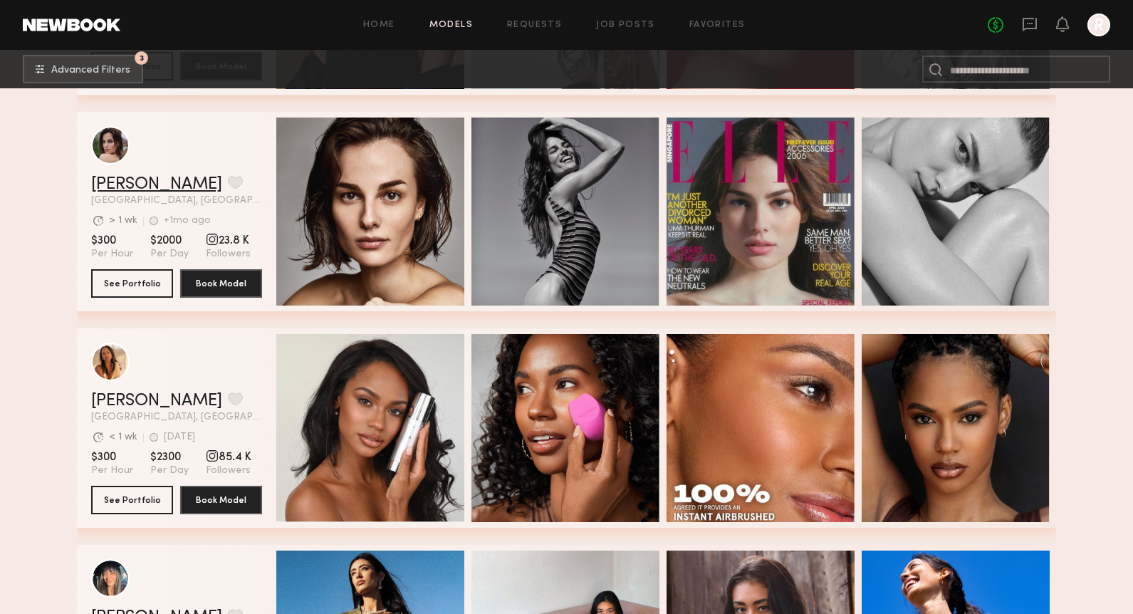
click at [142, 181] on link "Carolina F." at bounding box center [156, 184] width 131 height 17
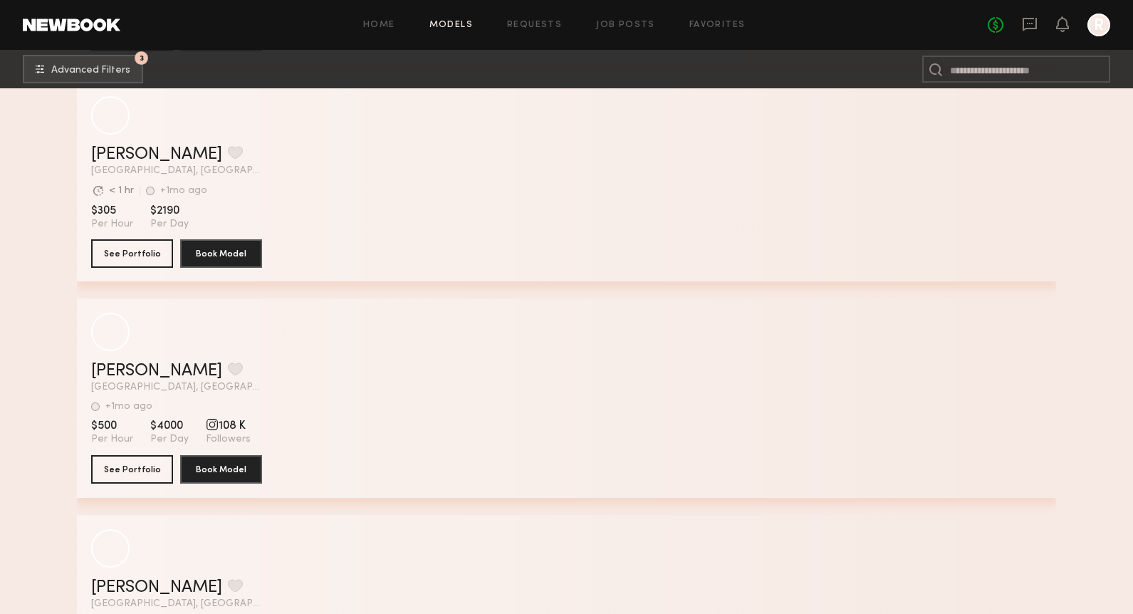
scroll to position [29661, 0]
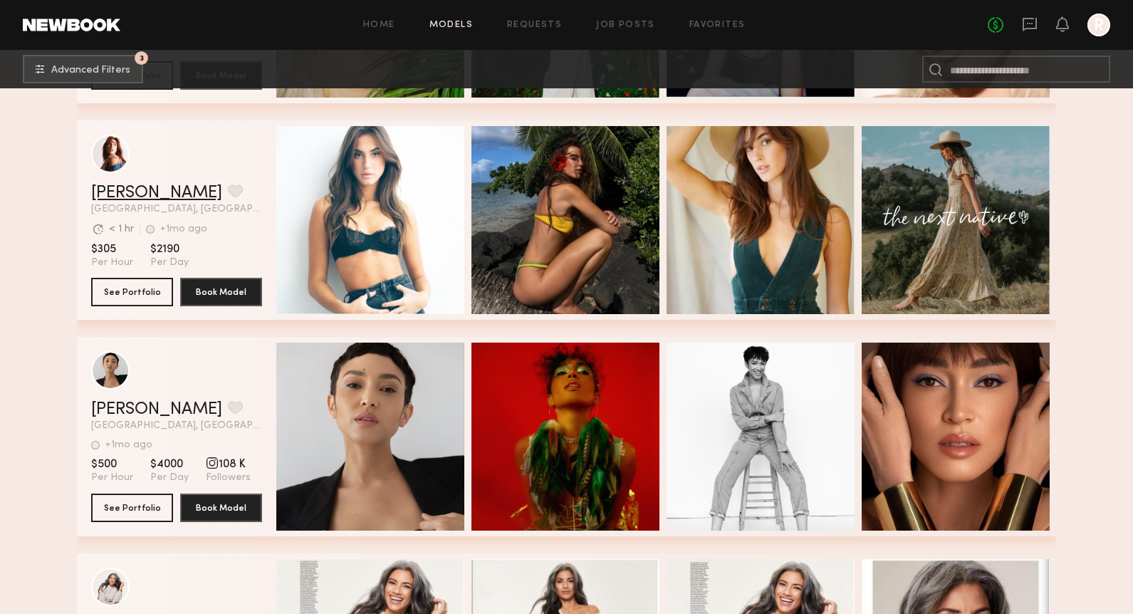
click at [147, 196] on link "Corinne B." at bounding box center [156, 192] width 131 height 17
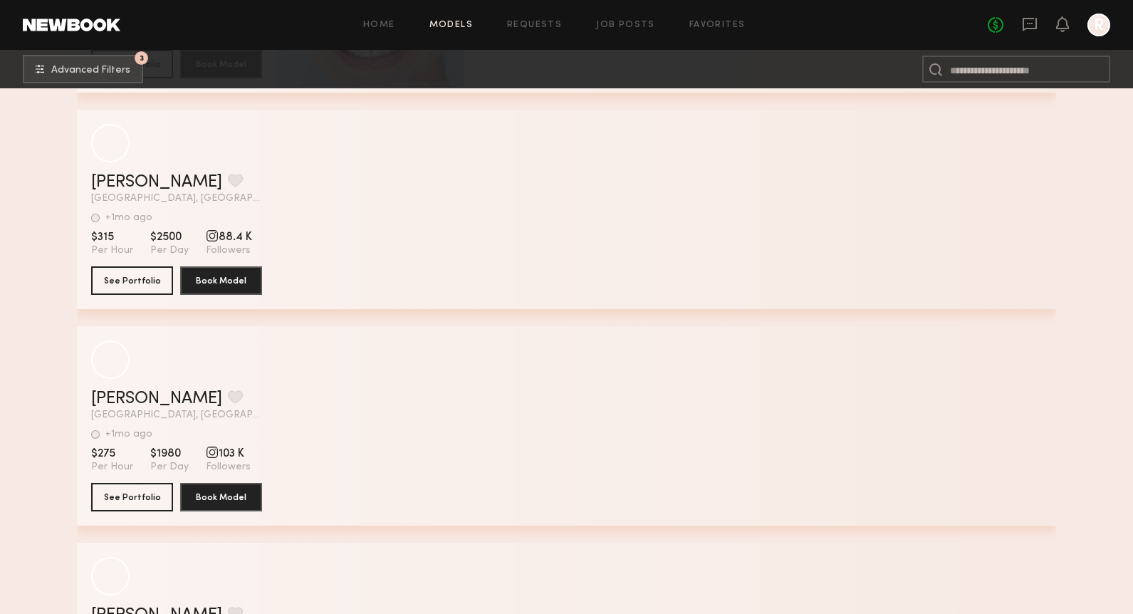
scroll to position [32058, 0]
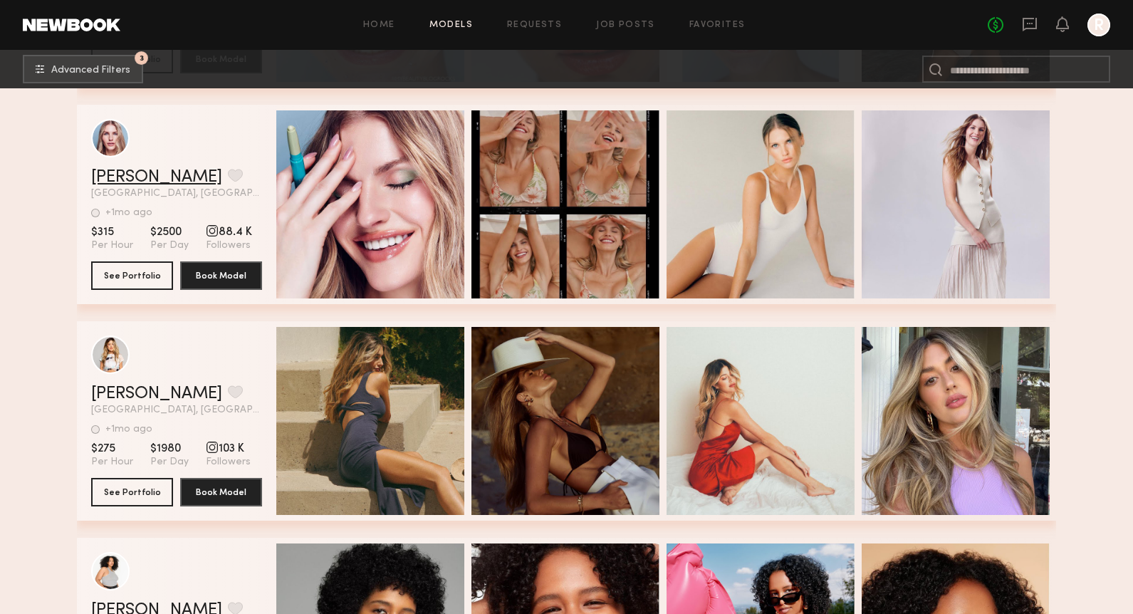
click at [111, 173] on link "Caitlin S." at bounding box center [156, 177] width 131 height 17
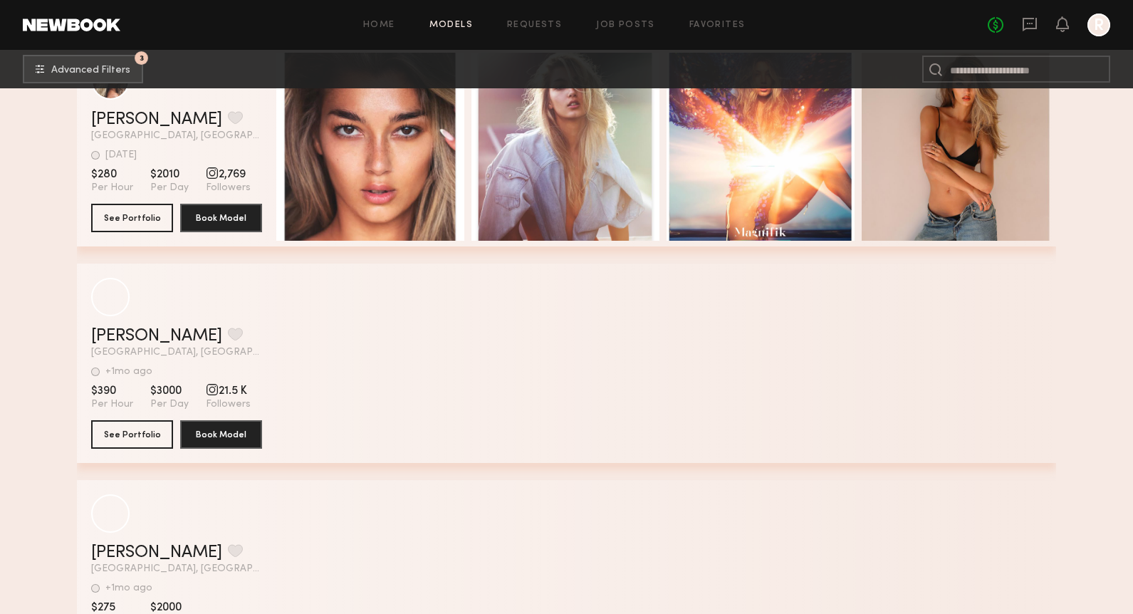
scroll to position [36932, 0]
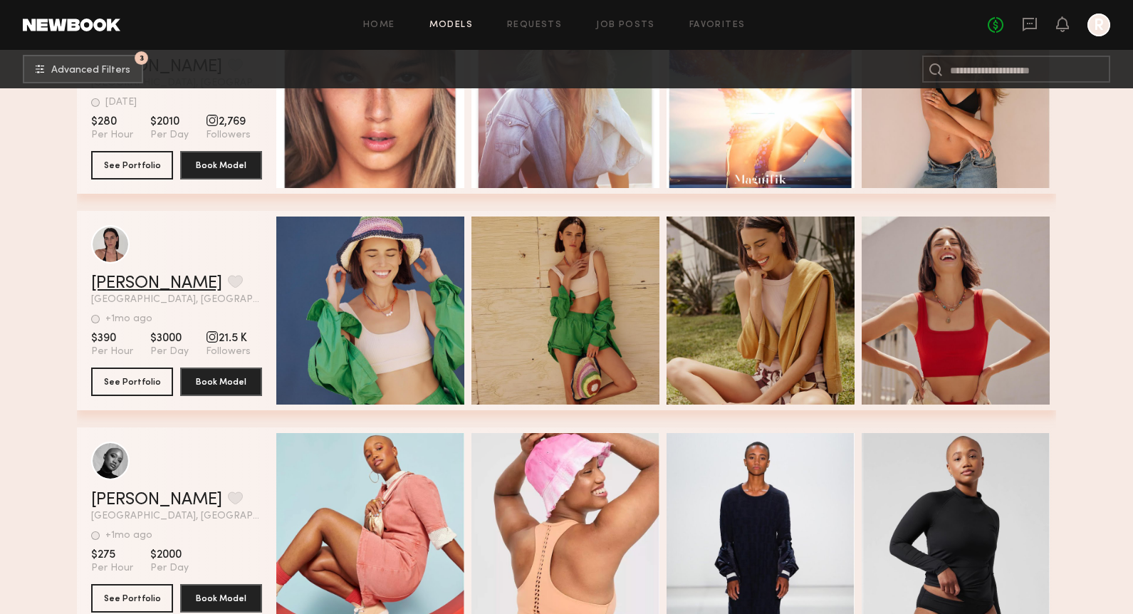
click at [135, 280] on link "Kate W." at bounding box center [156, 283] width 131 height 17
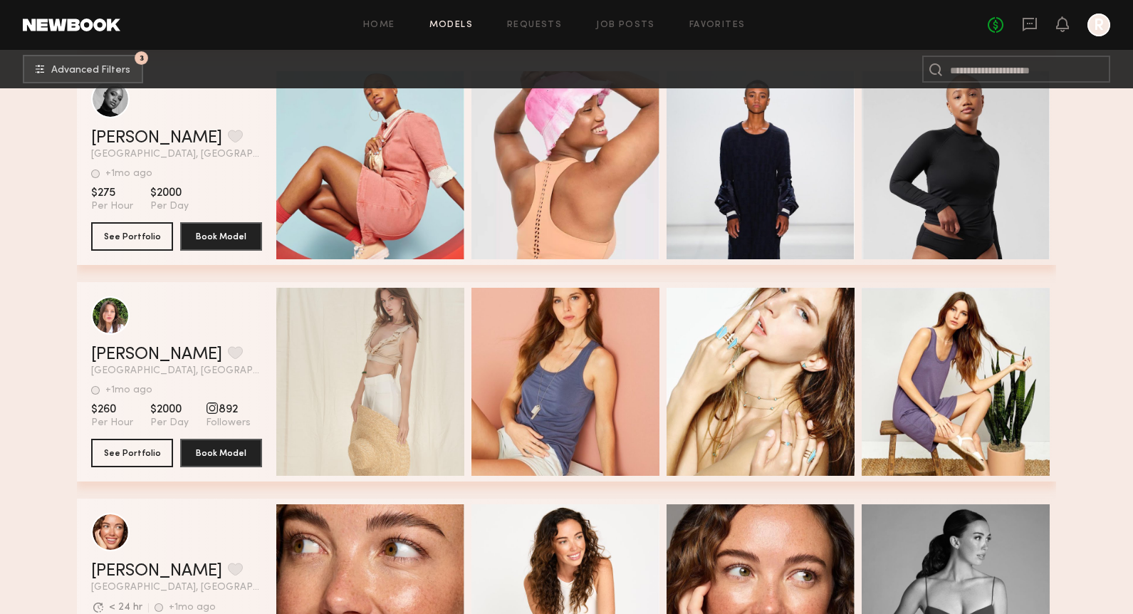
scroll to position [37349, 0]
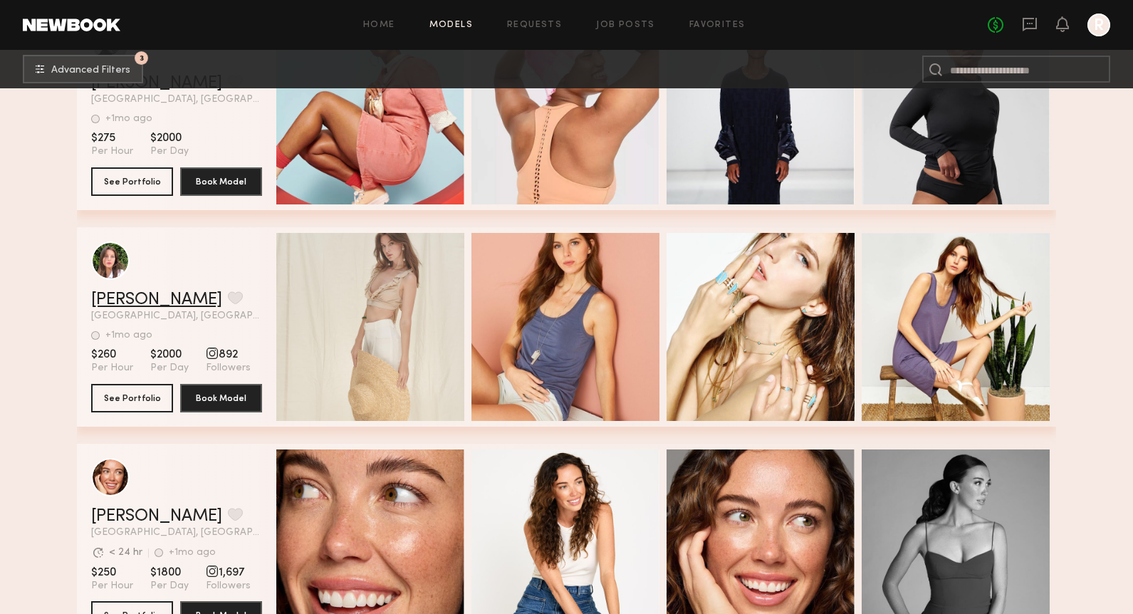
click at [123, 296] on link "Kelly K." at bounding box center [156, 299] width 131 height 17
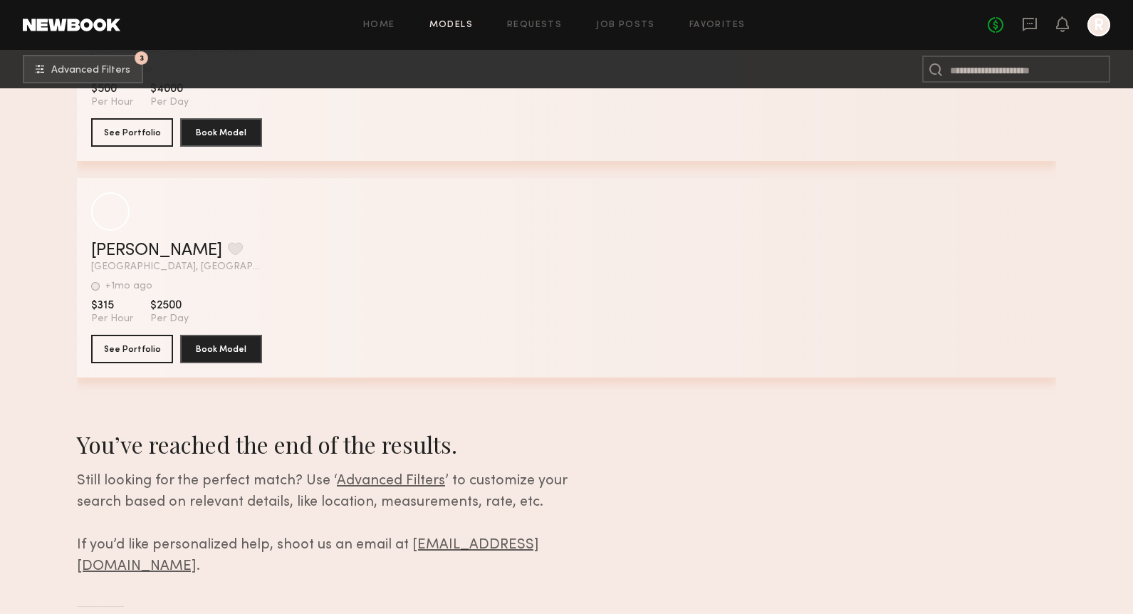
scroll to position [56891, 0]
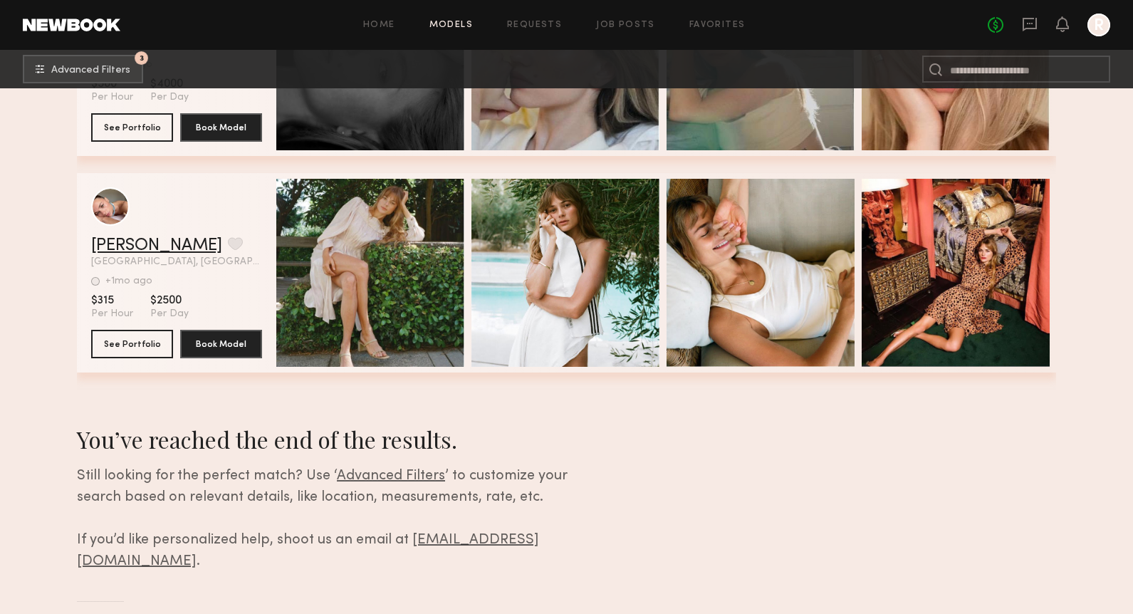
click at [134, 252] on link "[PERSON_NAME]" at bounding box center [156, 245] width 131 height 17
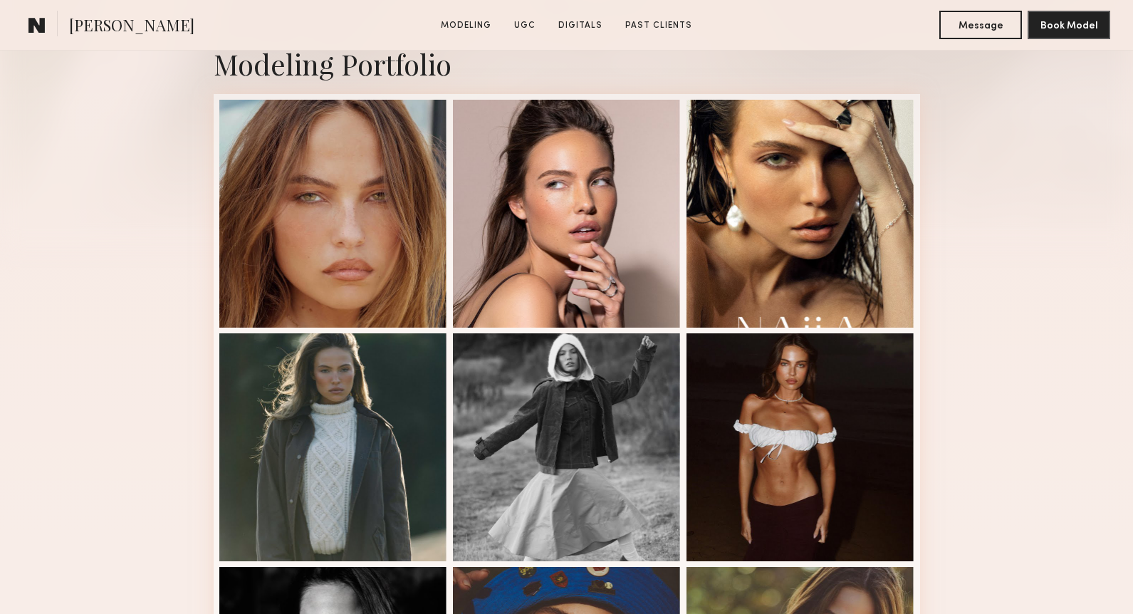
scroll to position [613, 0]
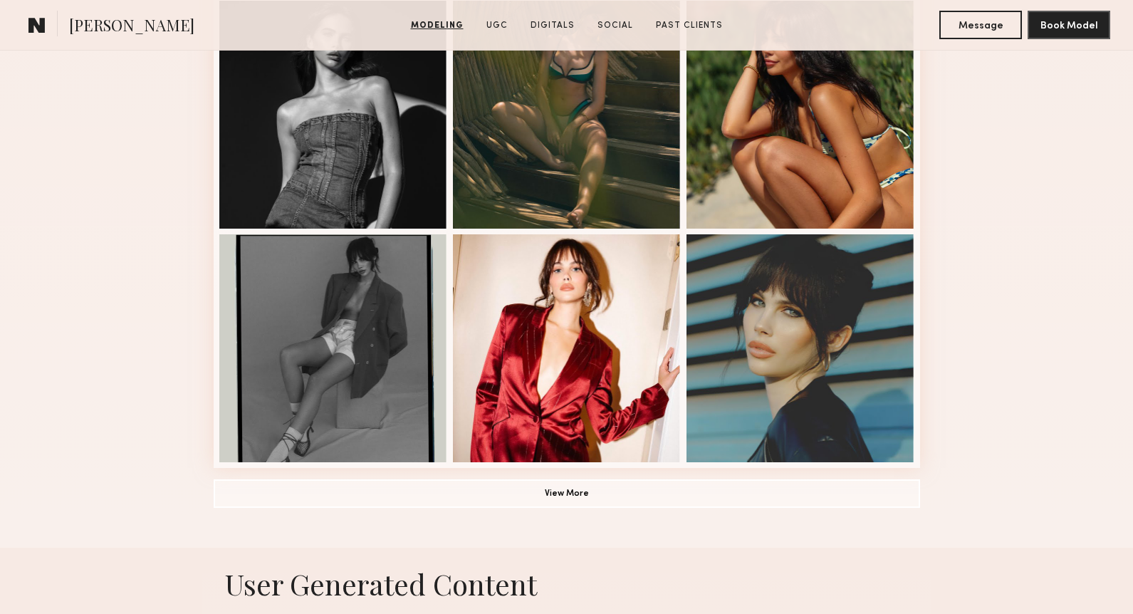
scroll to position [966, 0]
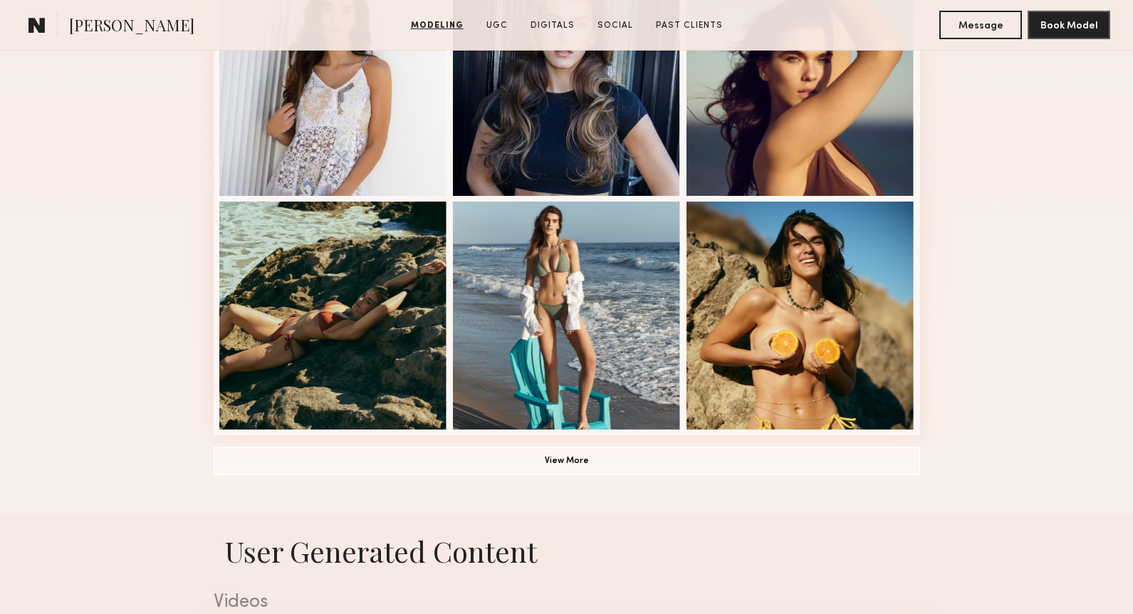
scroll to position [1175, 0]
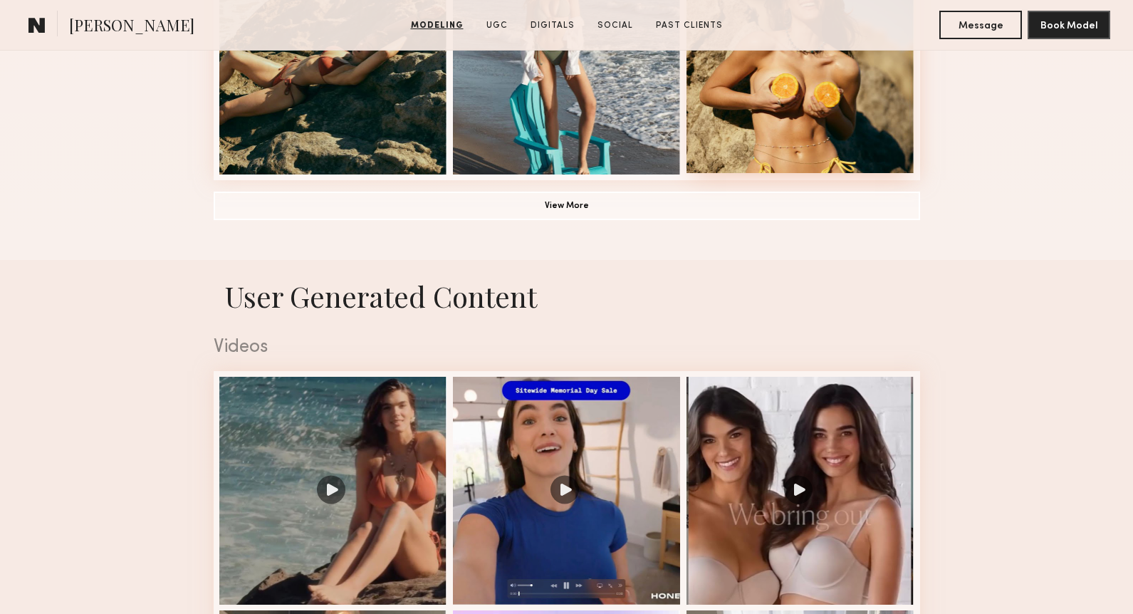
click at [808, 114] on div at bounding box center [801, 59] width 228 height 228
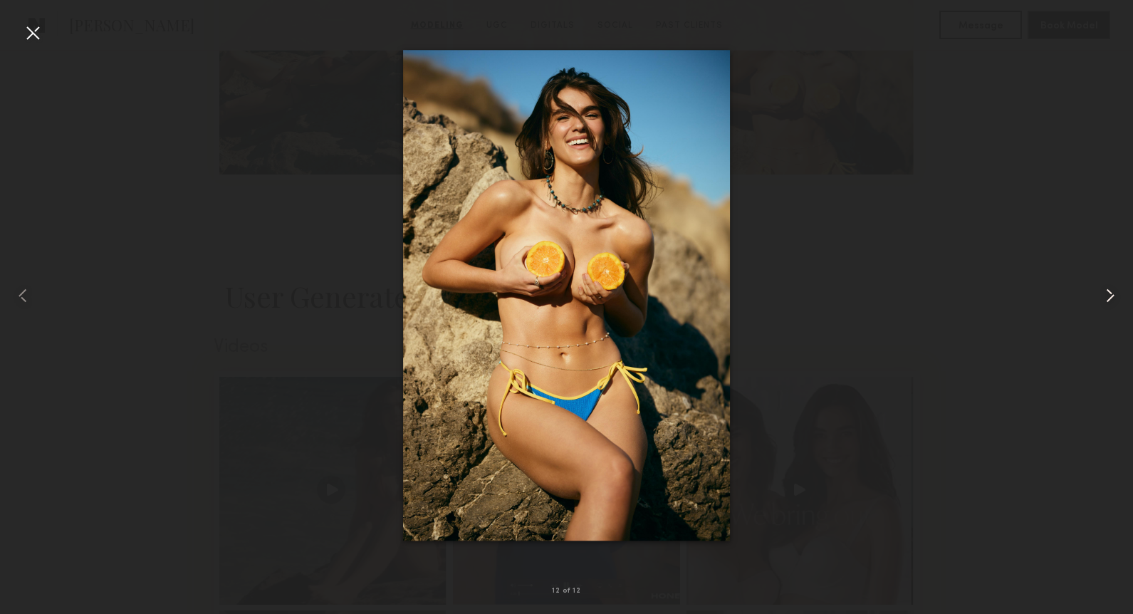
click at [1105, 294] on common-icon at bounding box center [1110, 295] width 23 height 23
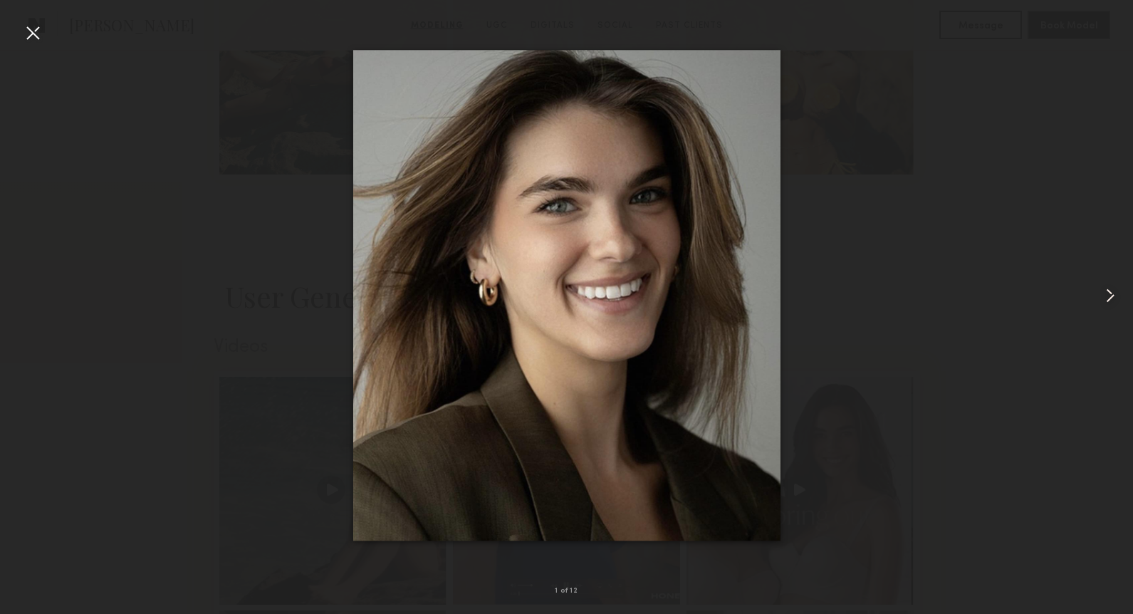
click at [1105, 294] on common-icon at bounding box center [1110, 295] width 23 height 23
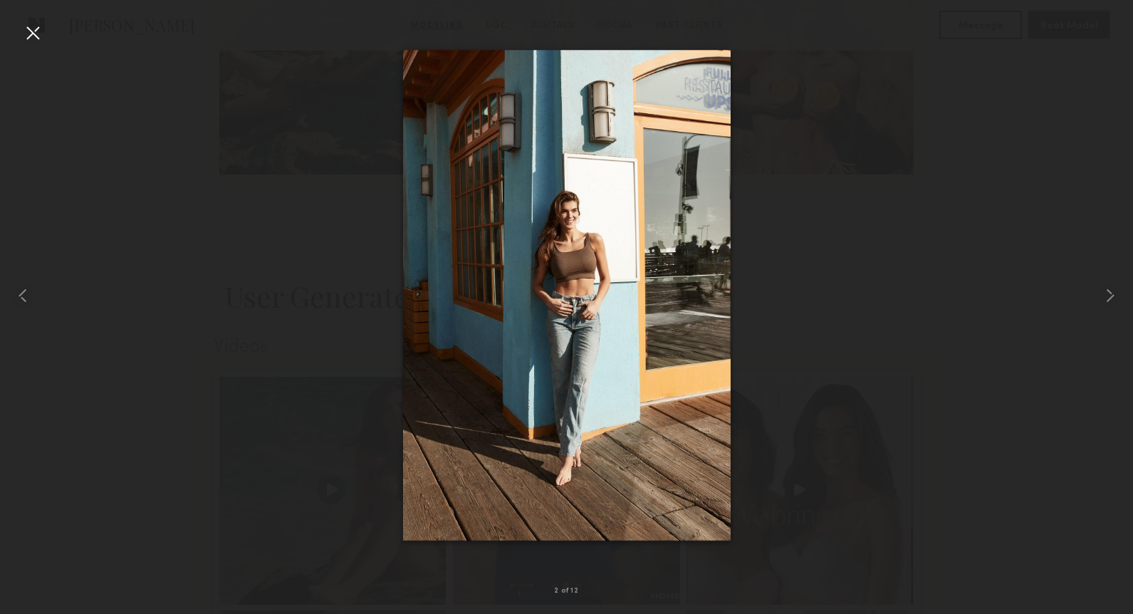
click at [37, 35] on div at bounding box center [32, 32] width 23 height 23
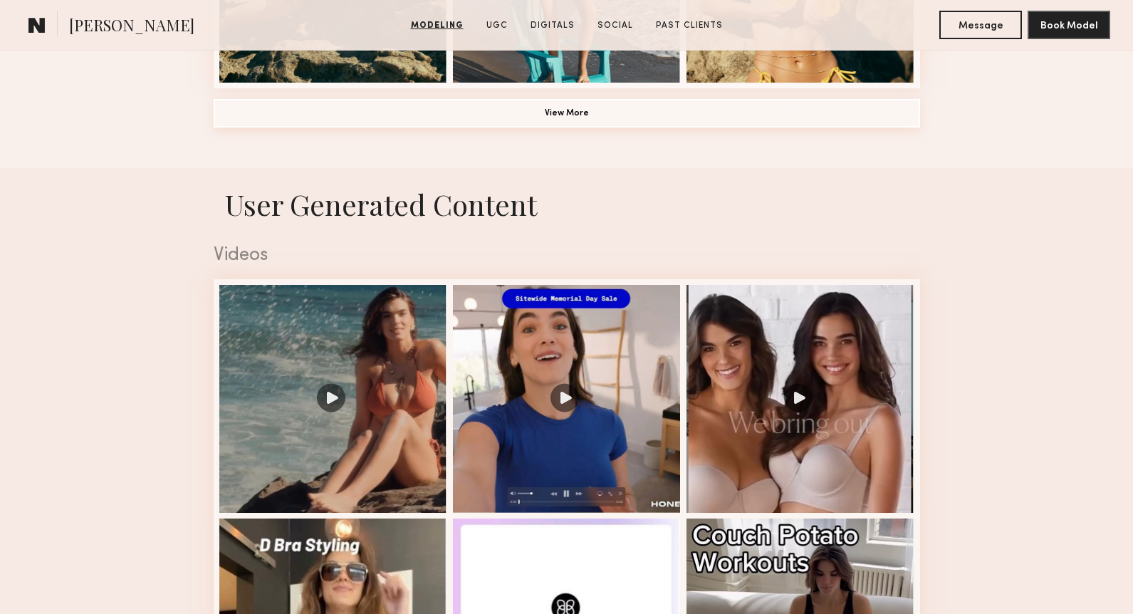
scroll to position [1306, 0]
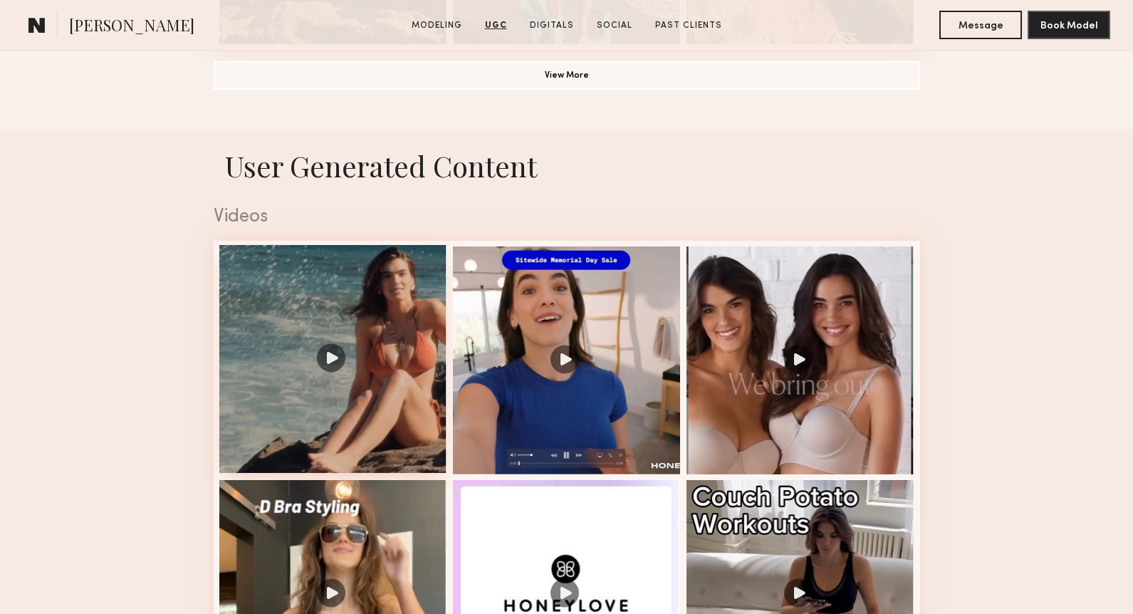
click at [401, 306] on div at bounding box center [333, 359] width 228 height 228
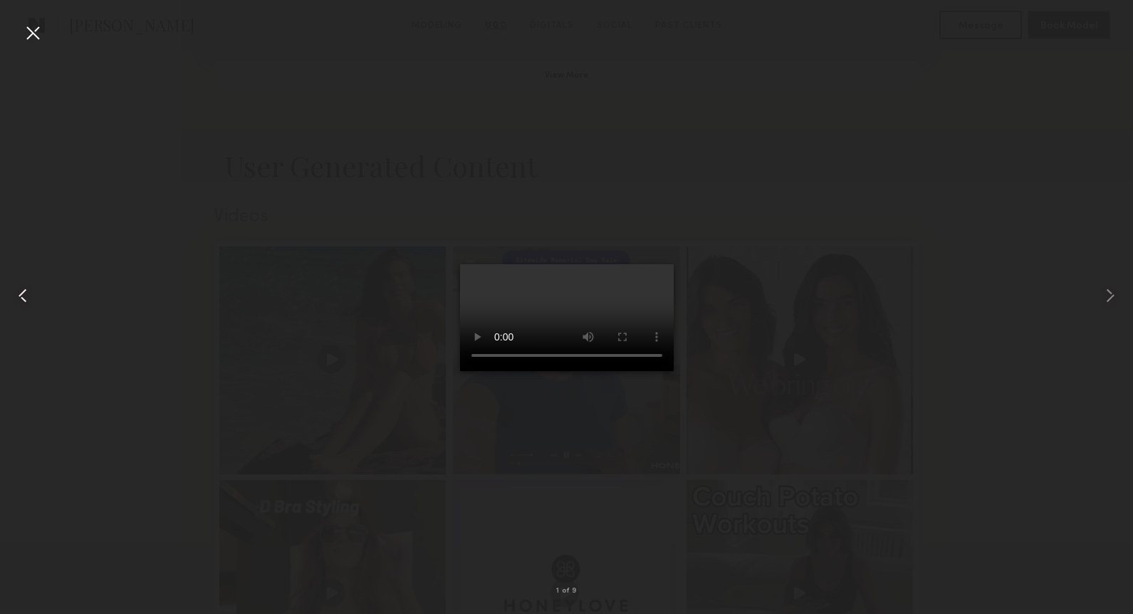
click at [20, 34] on div at bounding box center [23, 296] width 46 height 546
click at [31, 33] on div at bounding box center [32, 32] width 23 height 23
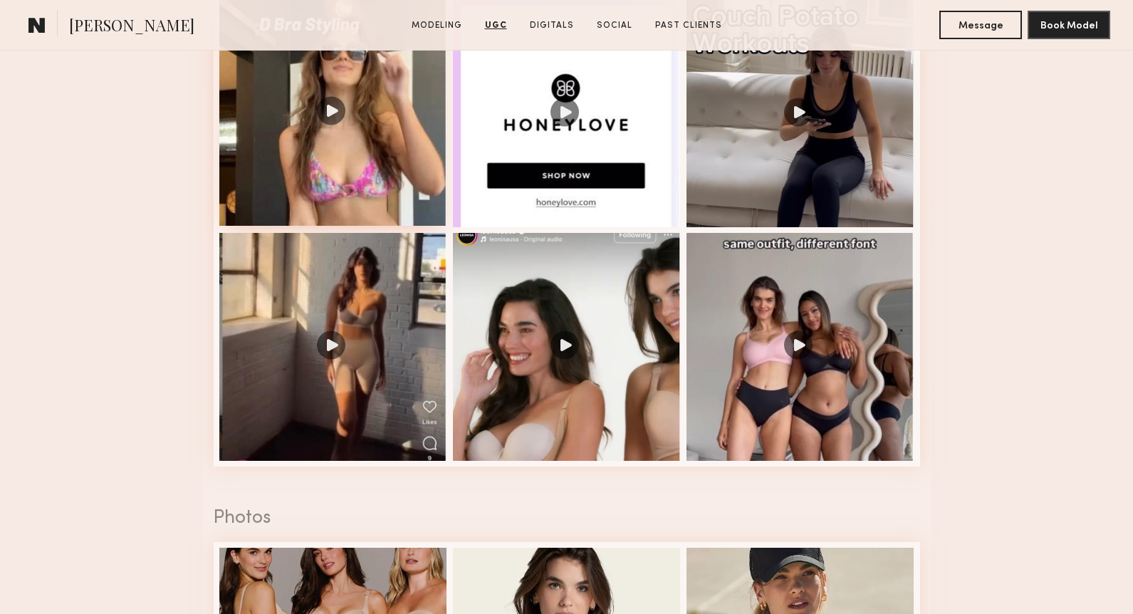
scroll to position [1787, 0]
click at [405, 142] on div at bounding box center [333, 111] width 228 height 228
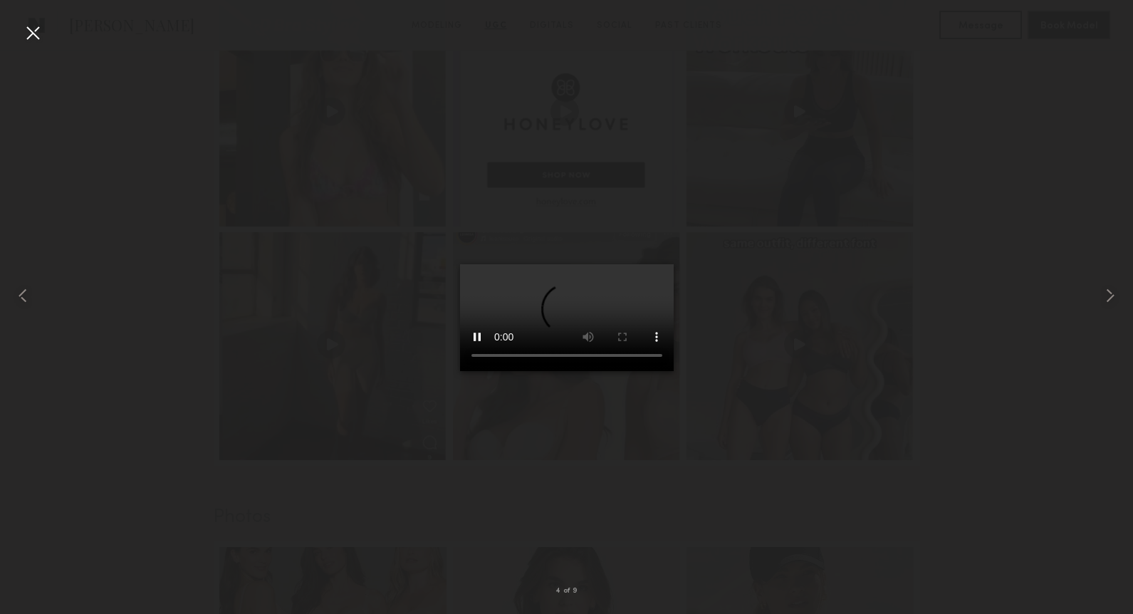
click at [29, 31] on div at bounding box center [32, 32] width 23 height 23
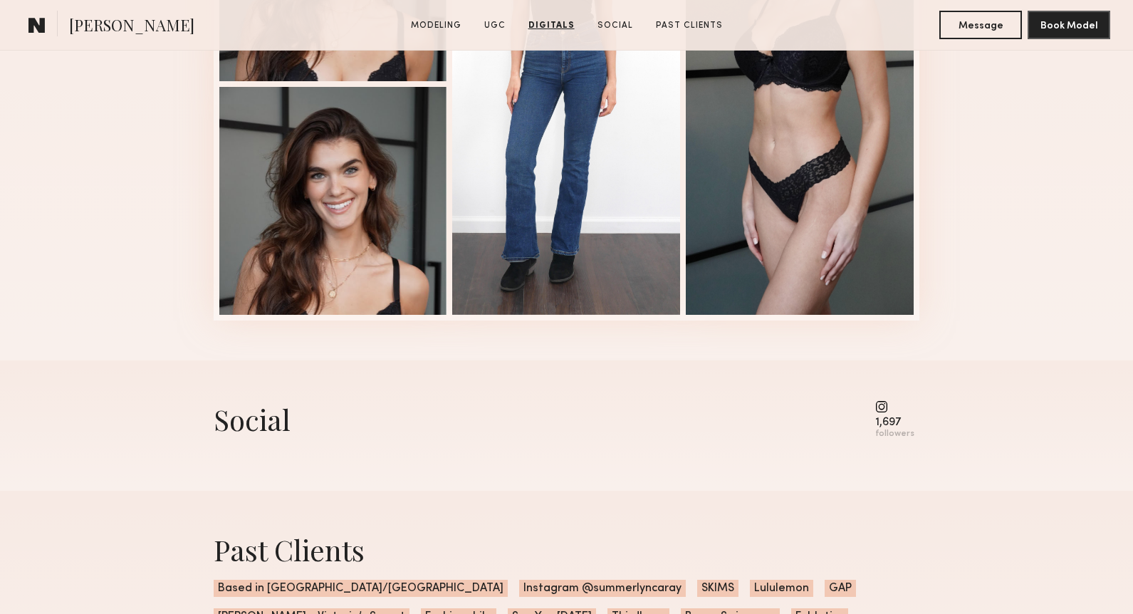
scroll to position [3542, 0]
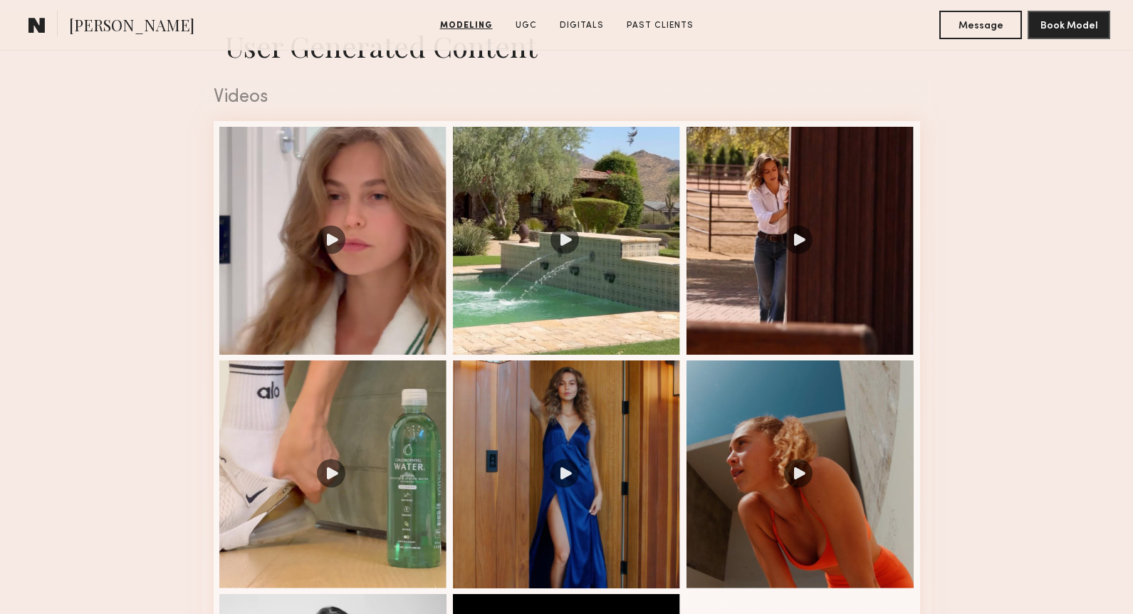
scroll to position [1482, 0]
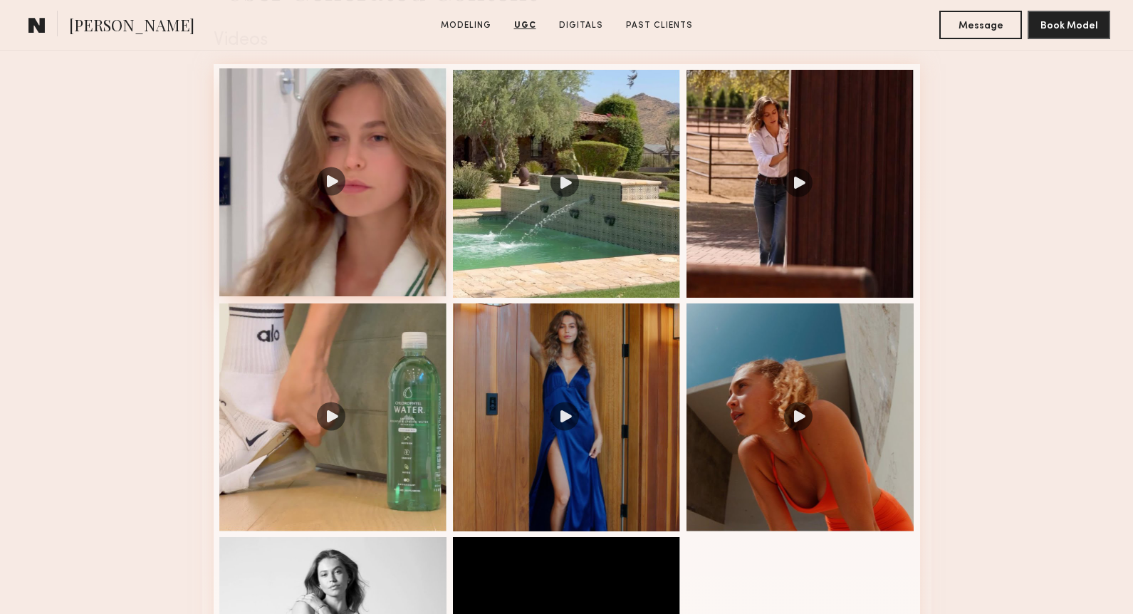
click at [381, 239] on div at bounding box center [333, 182] width 228 height 228
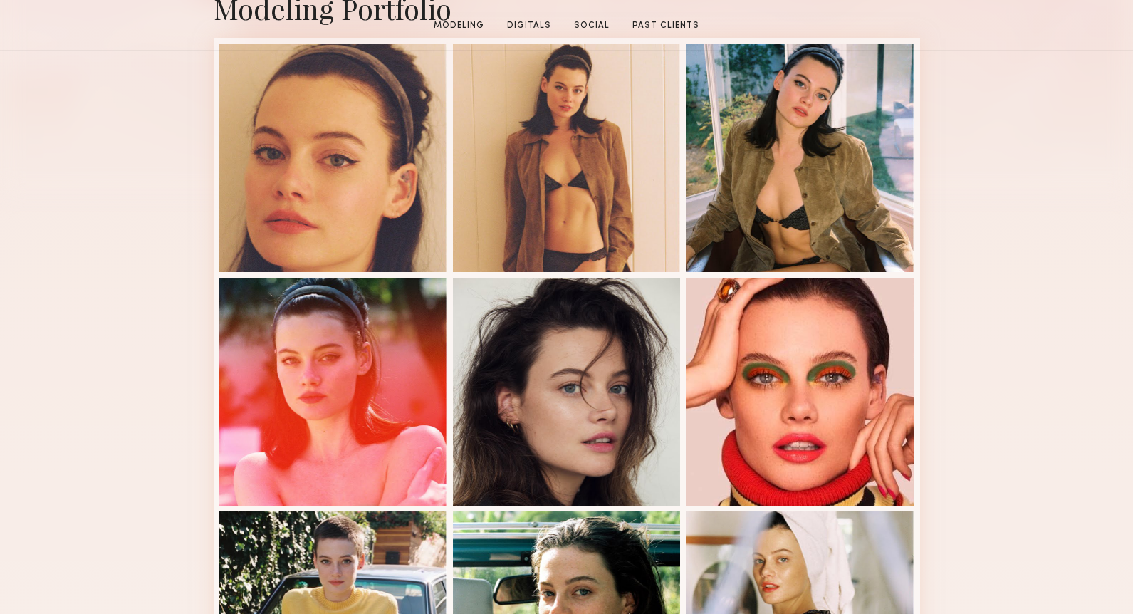
scroll to position [748, 0]
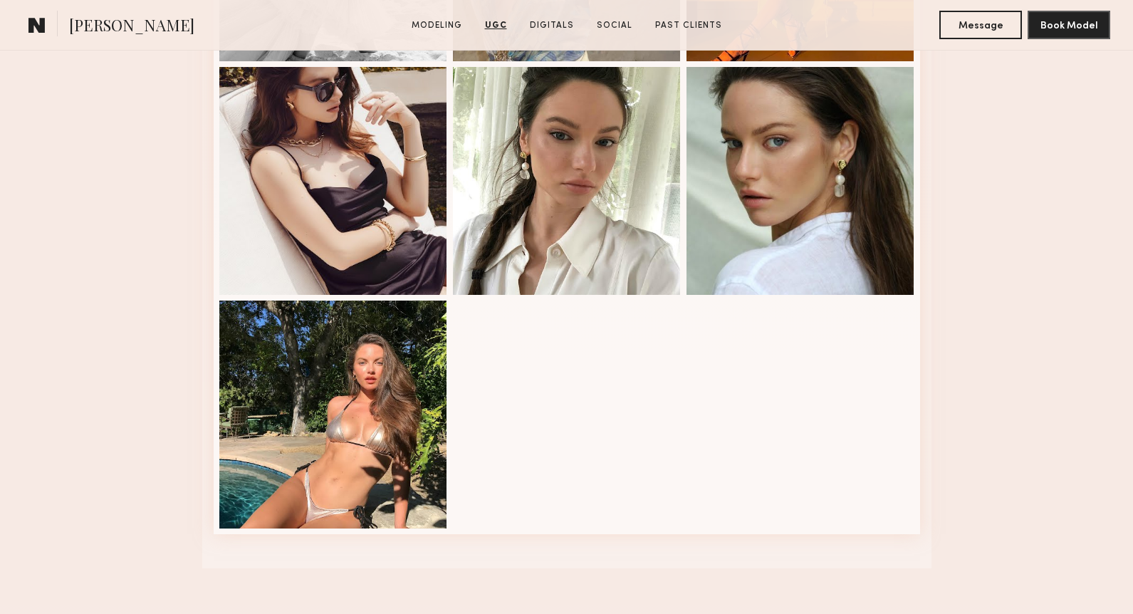
scroll to position [2380, 0]
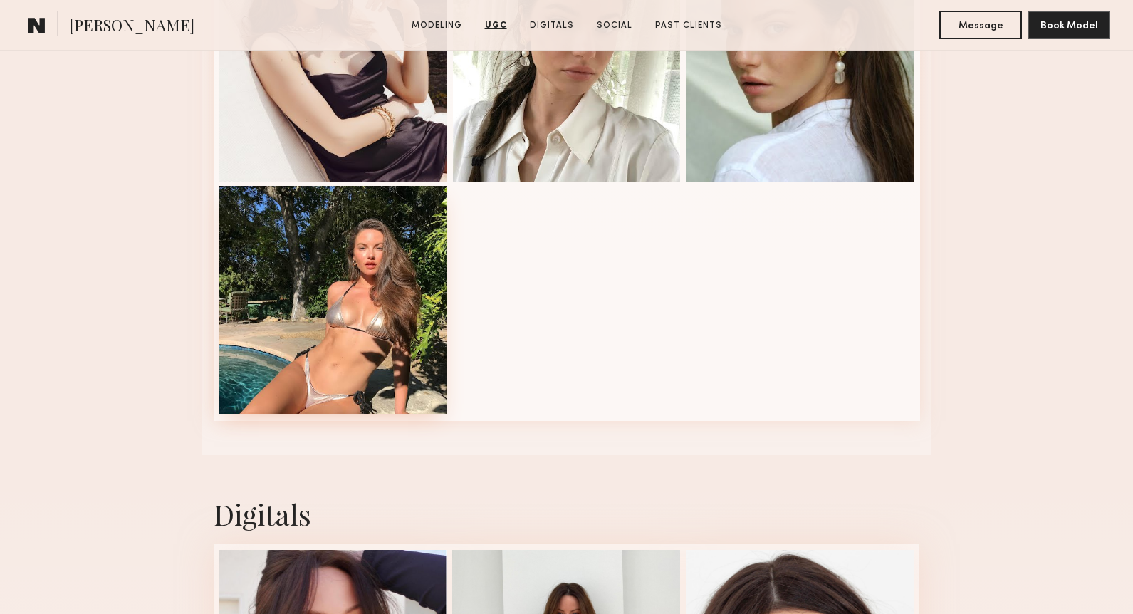
click at [412, 263] on div at bounding box center [333, 300] width 228 height 228
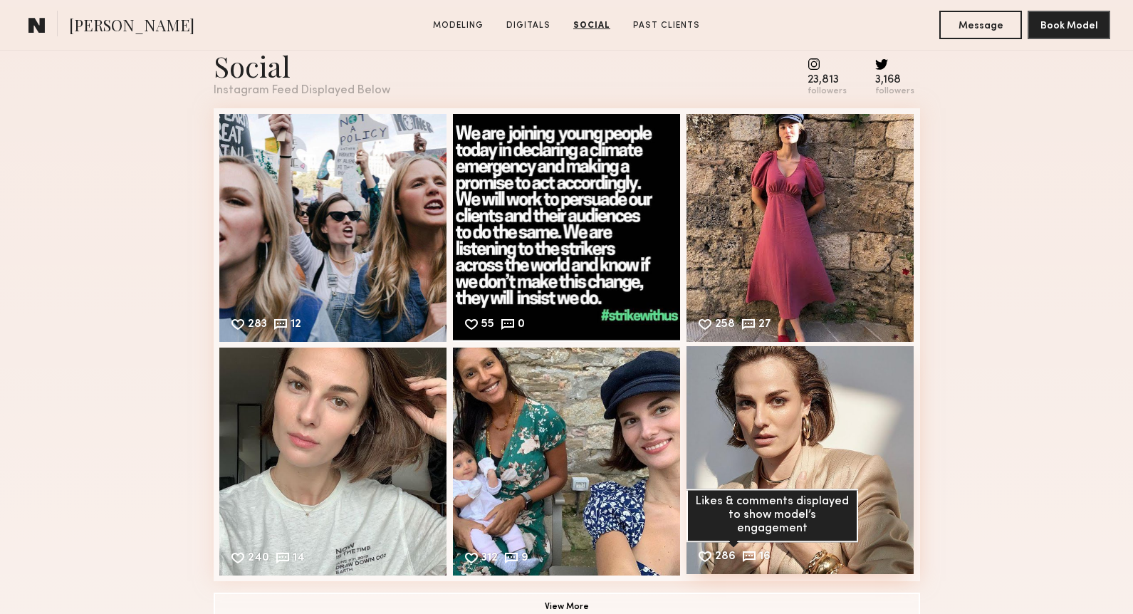
scroll to position [2009, 0]
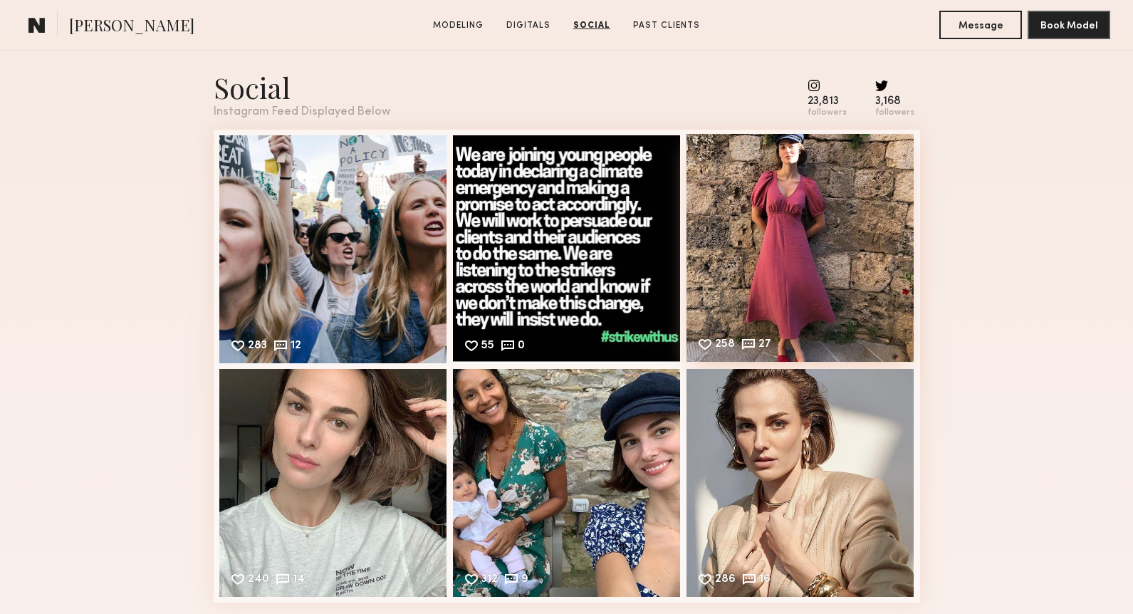
click at [813, 253] on div "258 27 Likes & comments displayed to show model’s engagement" at bounding box center [801, 248] width 228 height 228
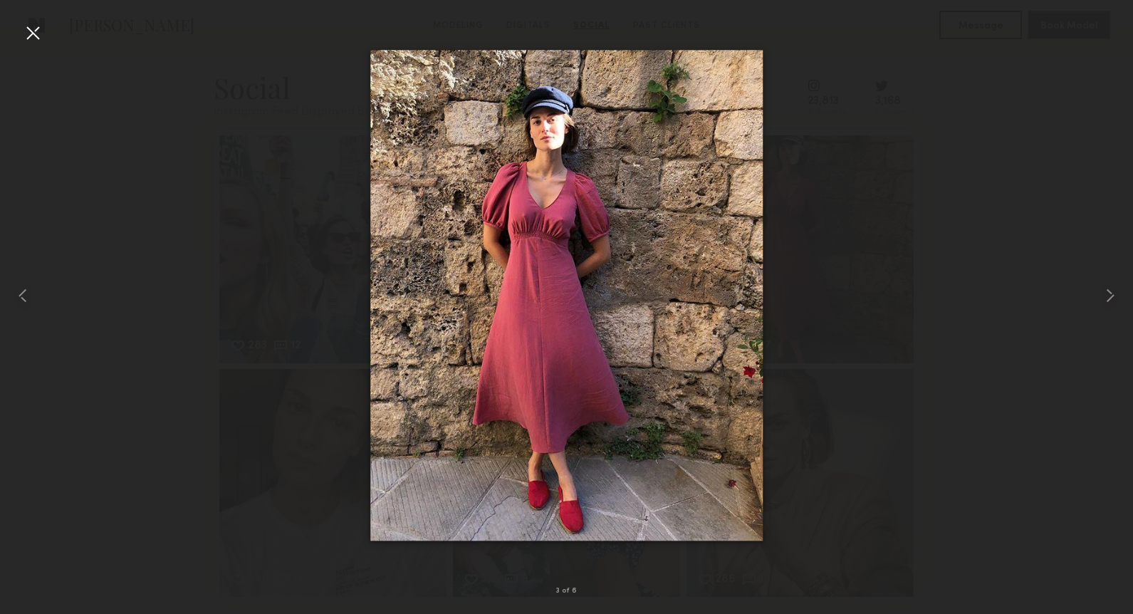
click at [35, 32] on div at bounding box center [32, 32] width 23 height 23
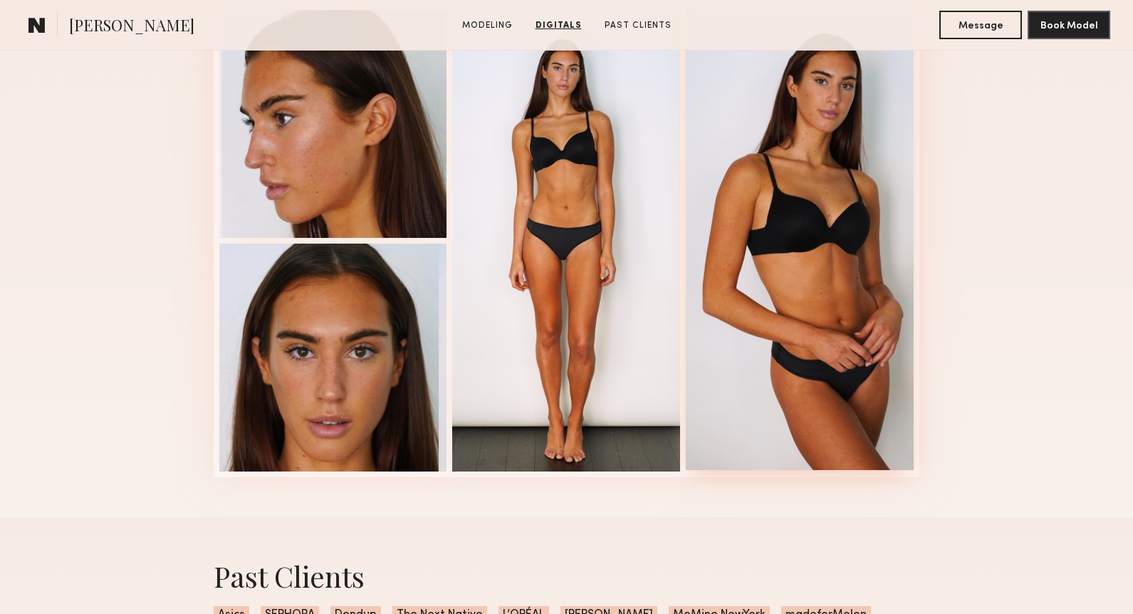
scroll to position [1402, 0]
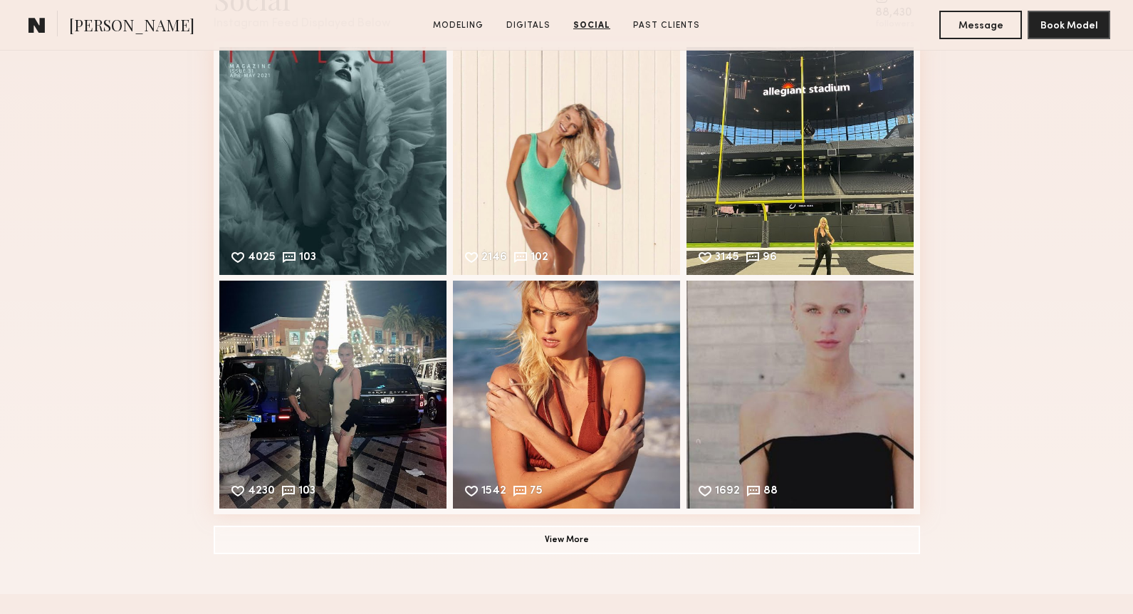
scroll to position [2166, 0]
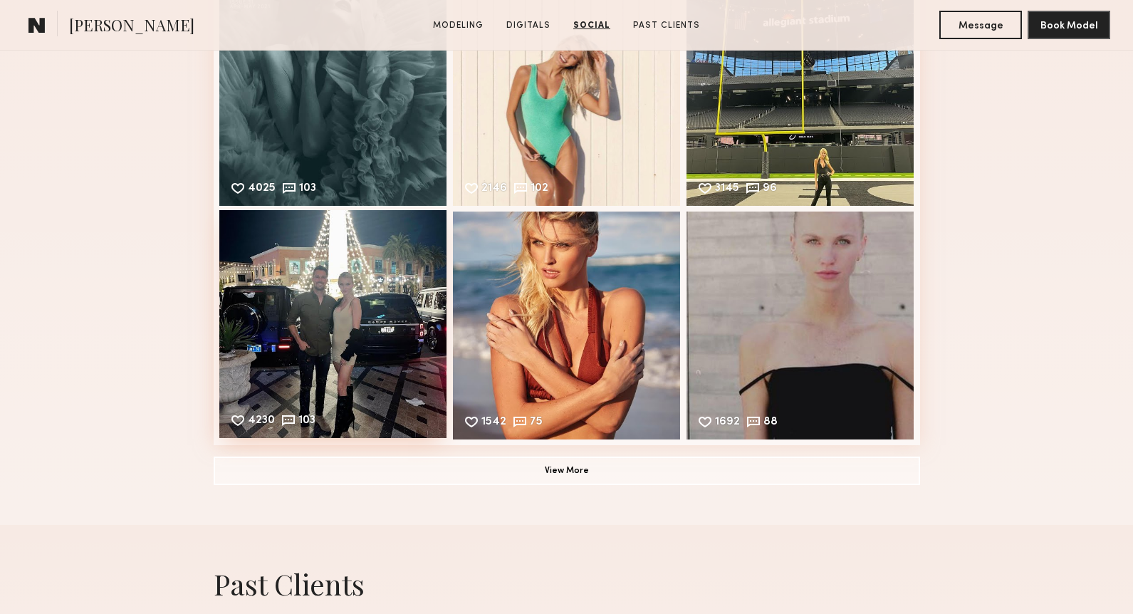
click at [394, 298] on div "4230 103 Likes & comments displayed to show model’s engagement" at bounding box center [333, 324] width 228 height 228
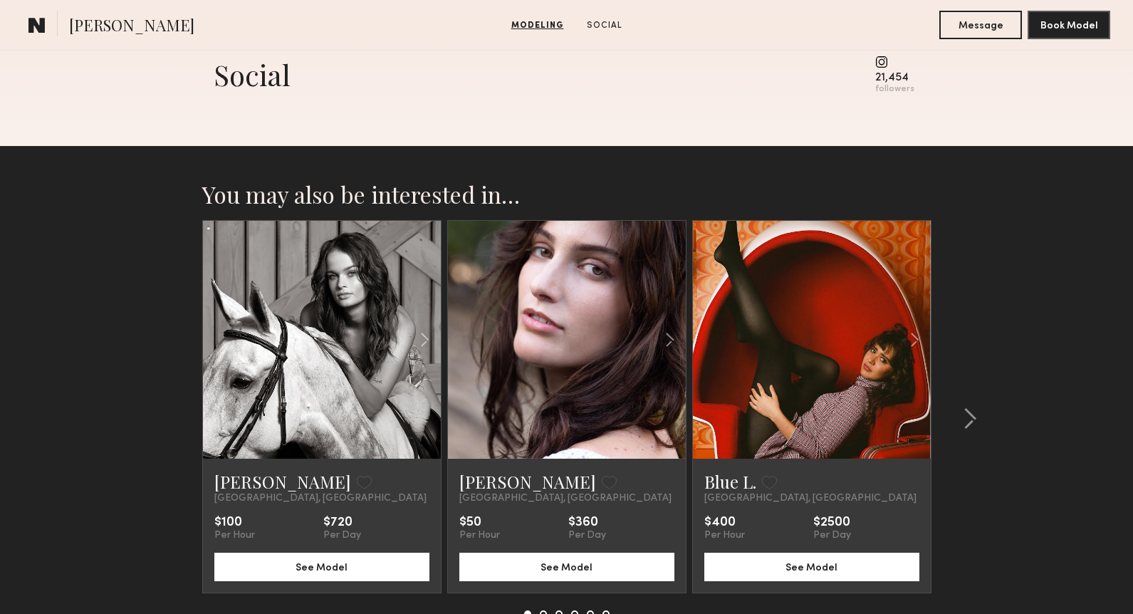
scroll to position [1020, 0]
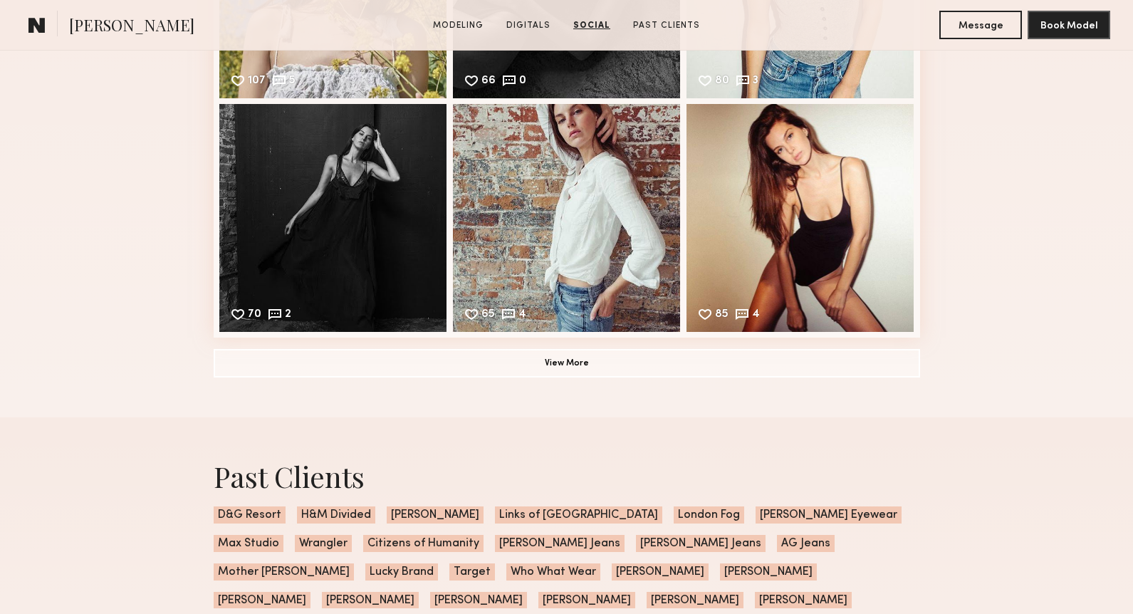
scroll to position [2207, 0]
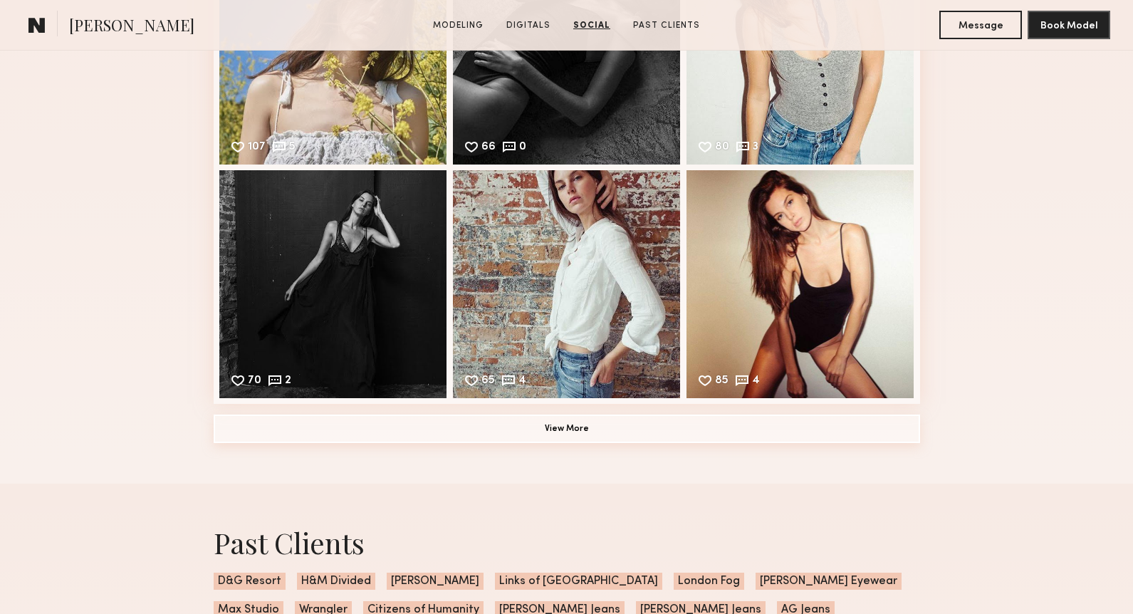
click at [584, 434] on button "View More" at bounding box center [567, 429] width 707 height 28
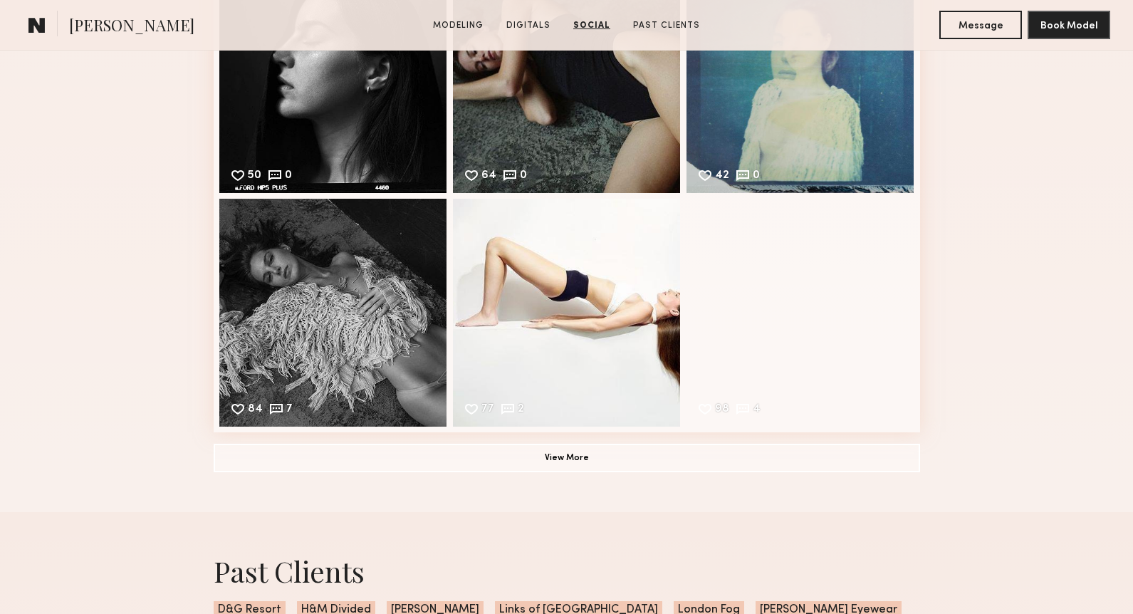
scroll to position [2643, 0]
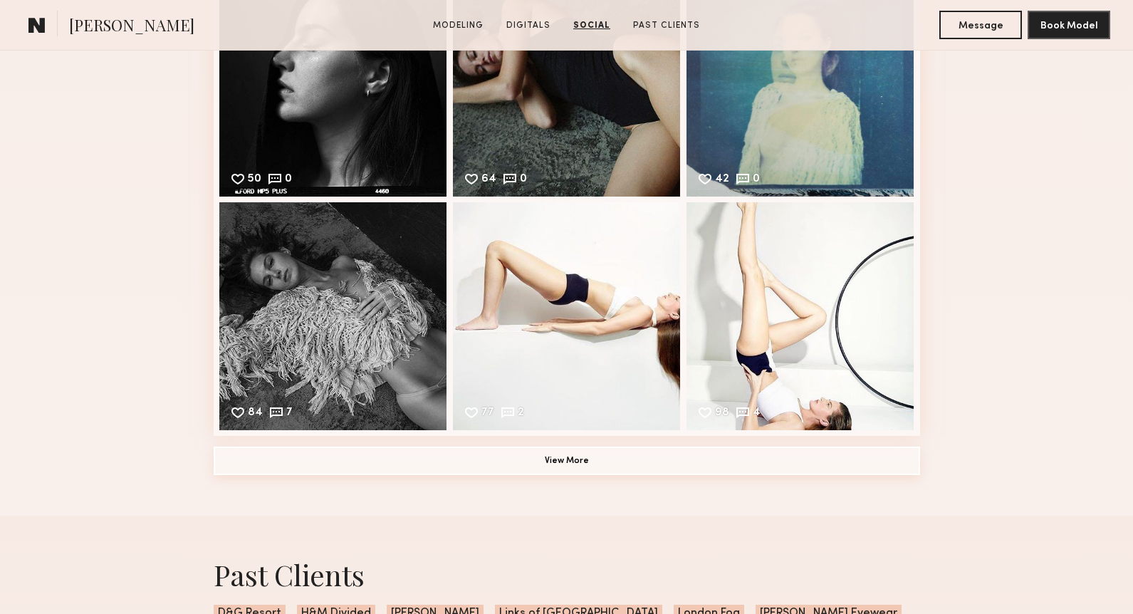
click at [597, 462] on button "View More" at bounding box center [567, 461] width 707 height 28
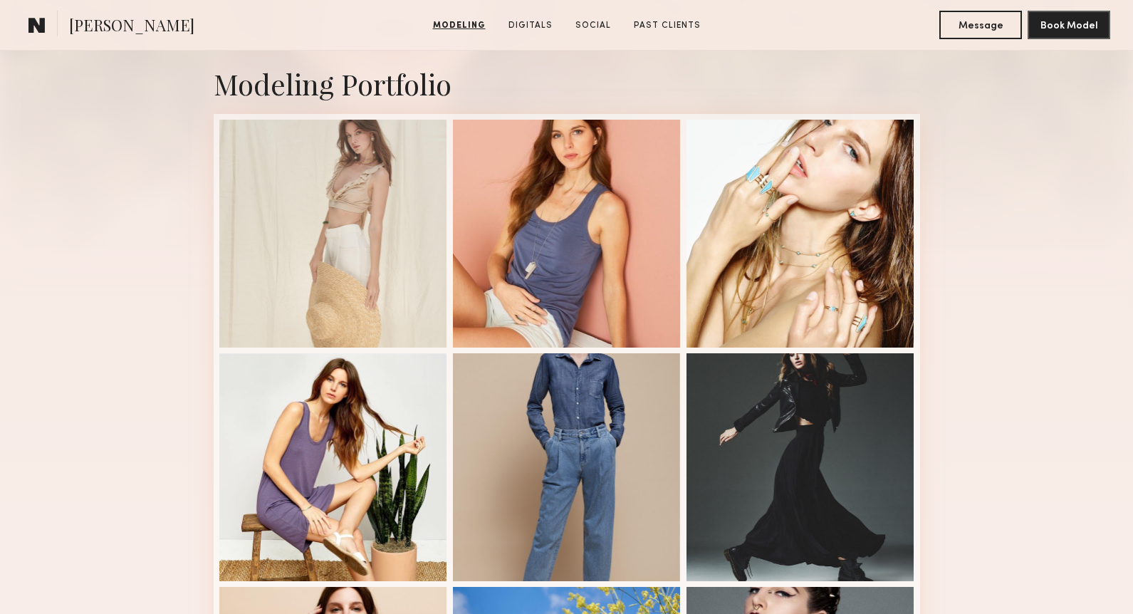
scroll to position [0, 0]
